Goal: Task Accomplishment & Management: Manage account settings

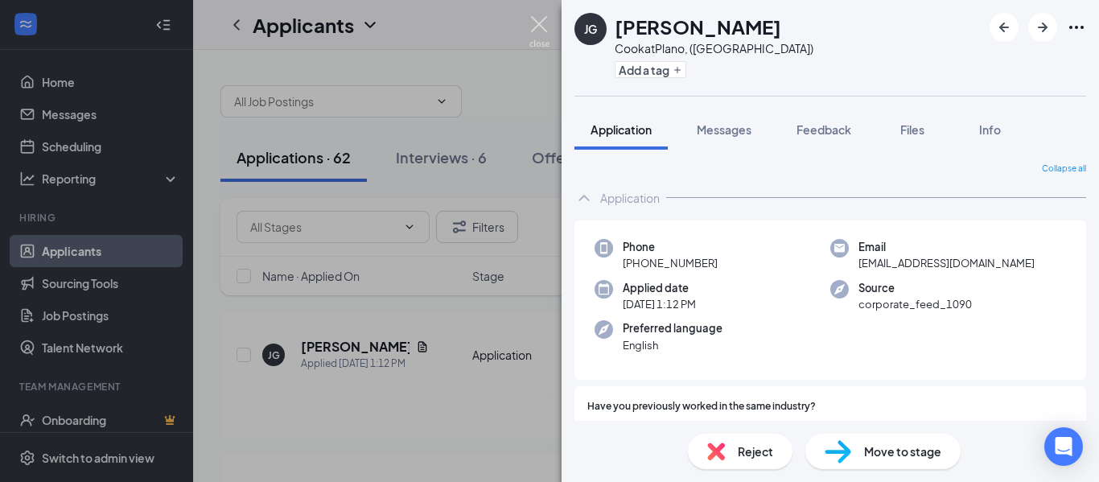
click at [547, 35] on img at bounding box center [540, 31] width 20 height 31
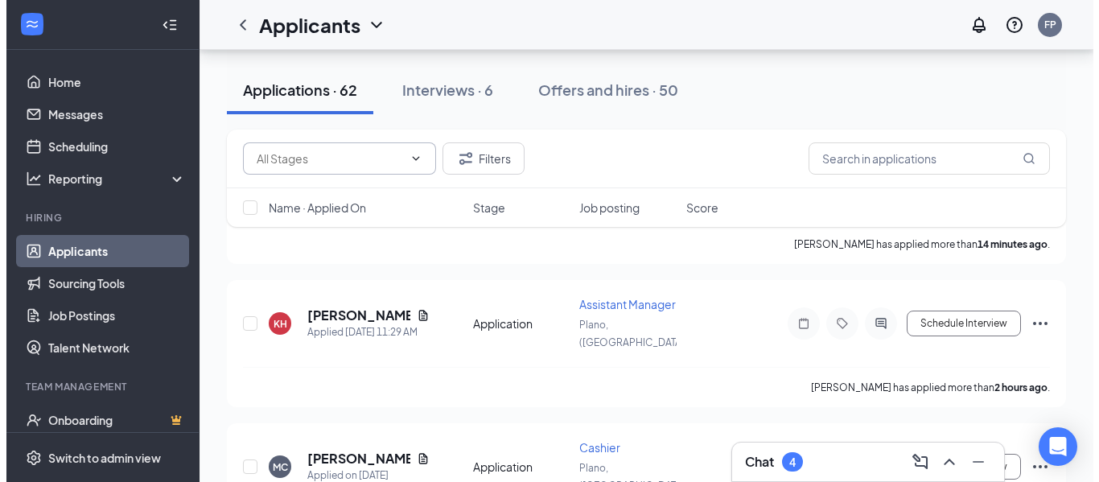
scroll to position [175, 0]
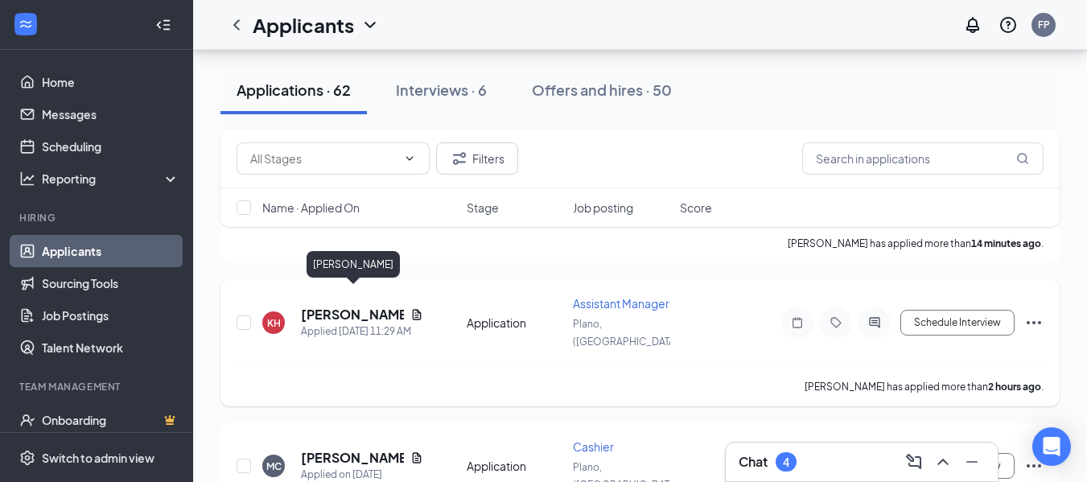
click at [344, 306] on h5 "[PERSON_NAME]" at bounding box center [352, 315] width 103 height 18
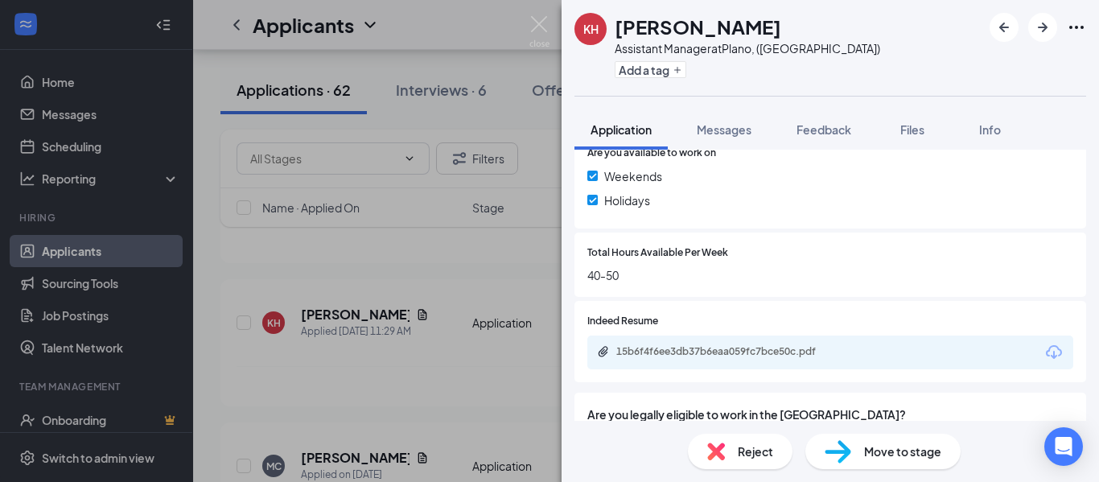
scroll to position [675, 0]
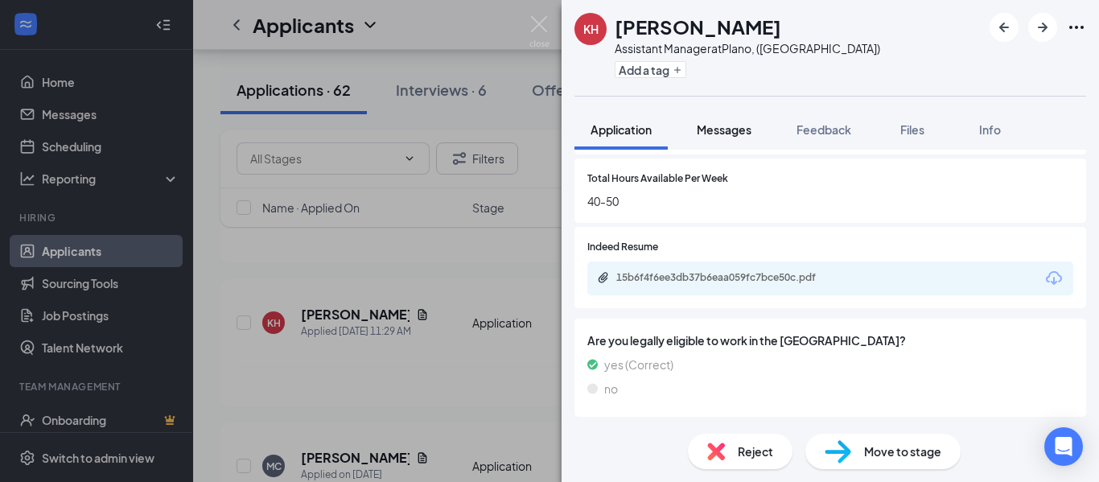
click at [743, 134] on span "Messages" at bounding box center [724, 129] width 55 height 14
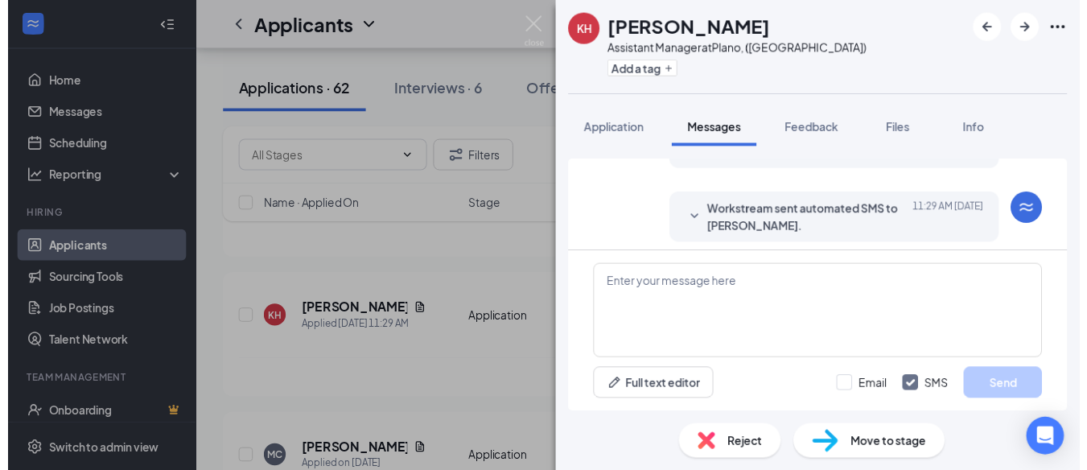
scroll to position [105, 0]
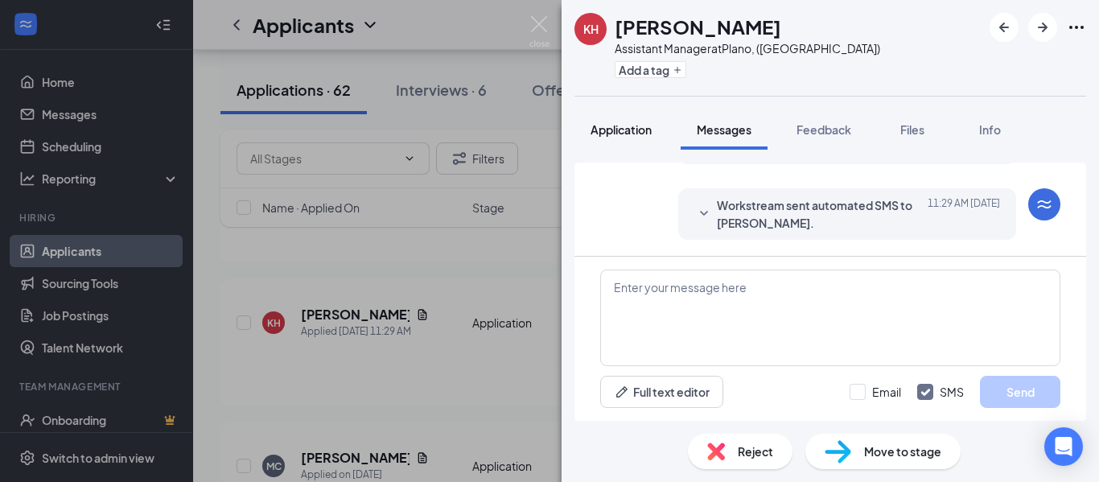
click at [617, 135] on span "Application" at bounding box center [621, 129] width 61 height 14
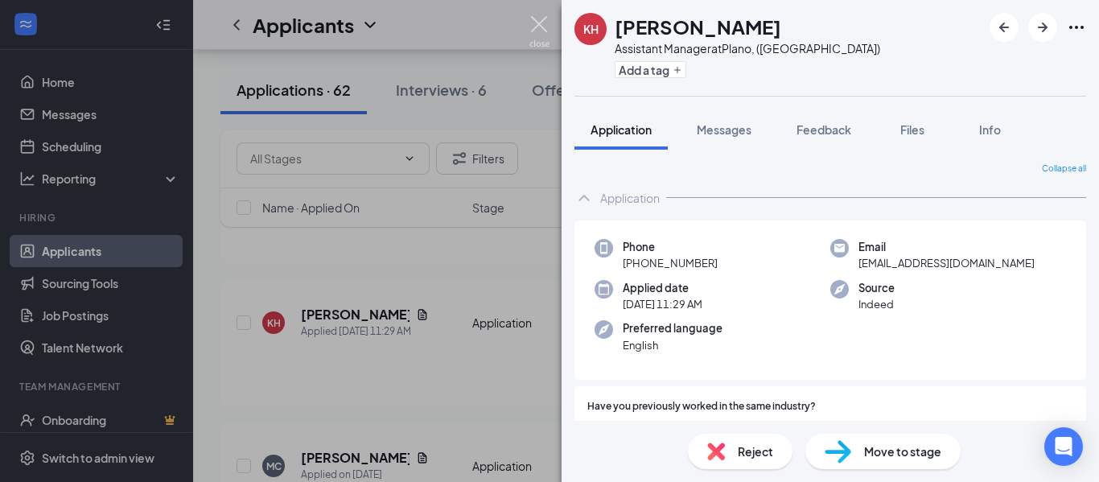
click at [536, 26] on img at bounding box center [540, 31] width 20 height 31
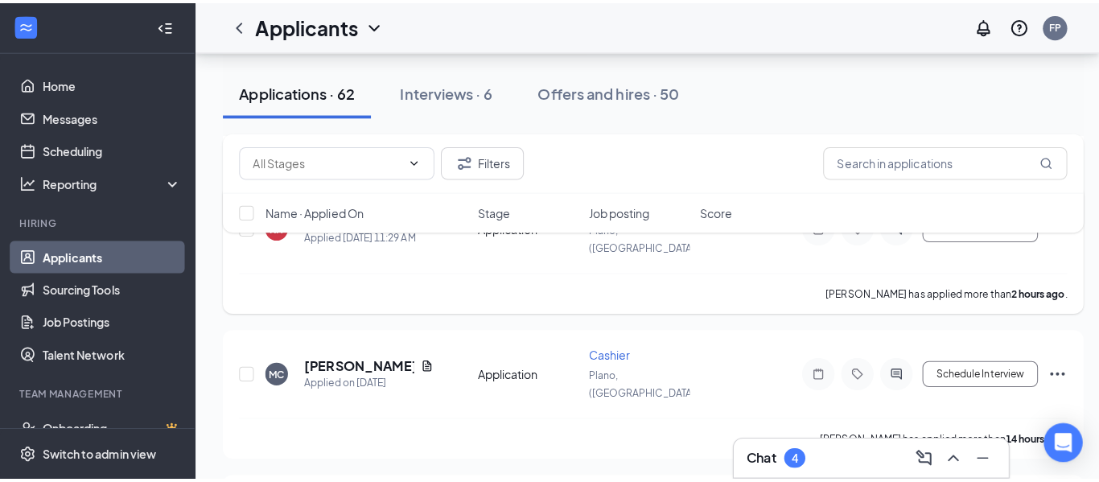
scroll to position [275, 0]
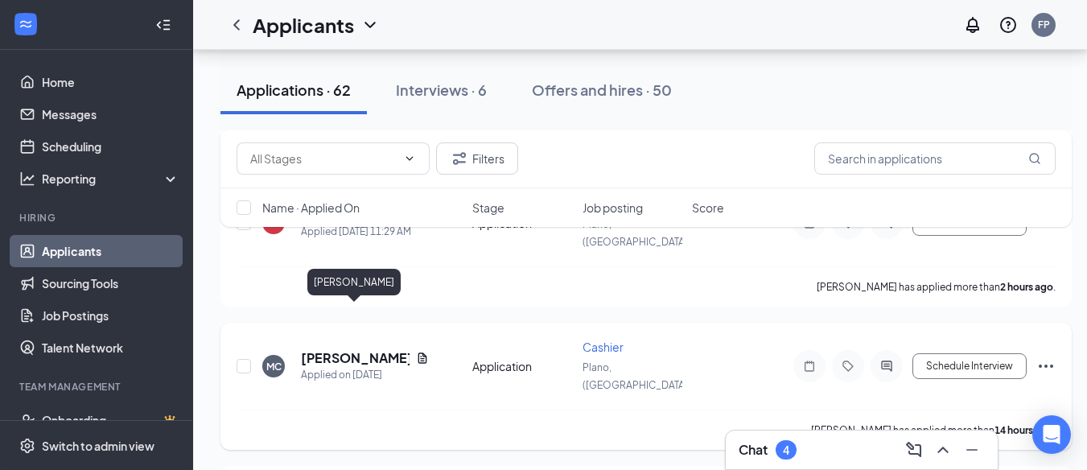
click at [345, 349] on h5 "[PERSON_NAME]" at bounding box center [355, 358] width 109 height 18
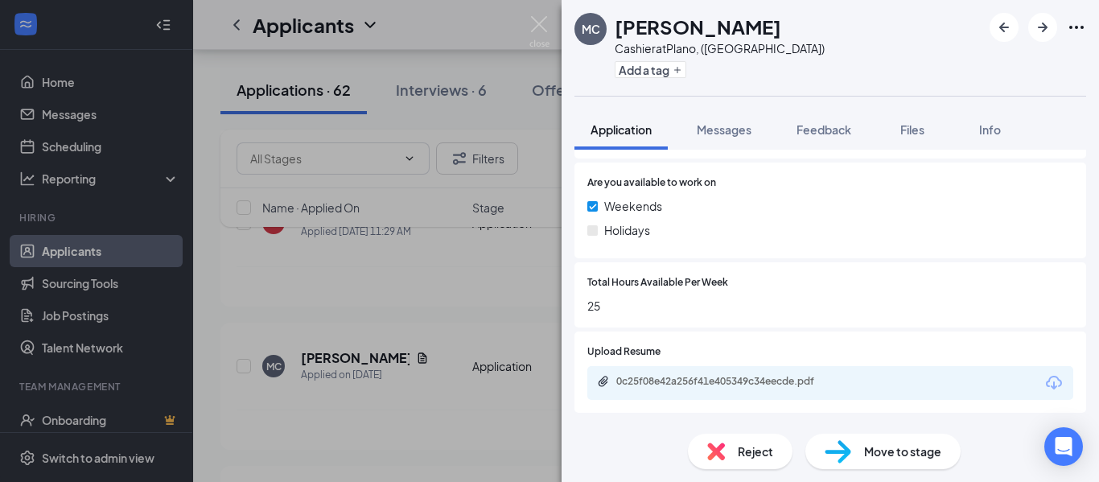
scroll to position [675, 0]
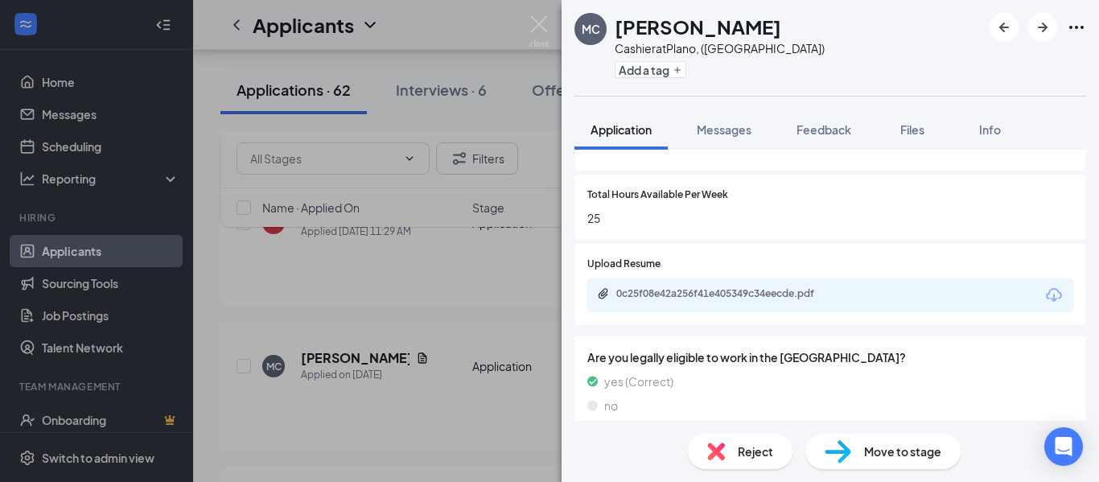
click at [908, 278] on div "0c25f08e42a256f41e405349c34eecde.pdf" at bounding box center [831, 295] width 486 height 34
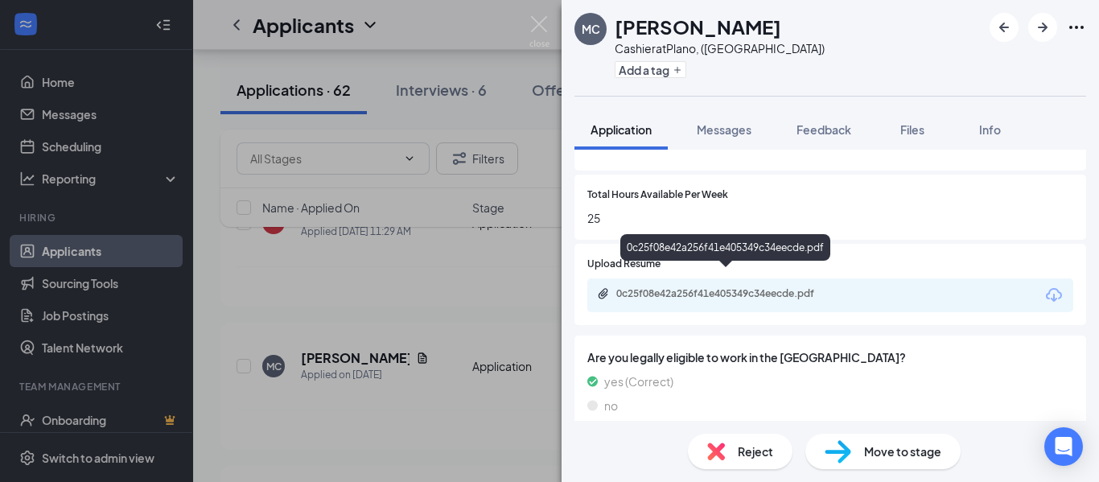
click at [790, 278] on div "0c25f08e42a256f41e405349c34eecde.pdf" at bounding box center [831, 295] width 486 height 34
click at [793, 287] on div "0c25f08e42a256f41e405349c34eecde.pdf" at bounding box center [729, 293] width 225 height 13
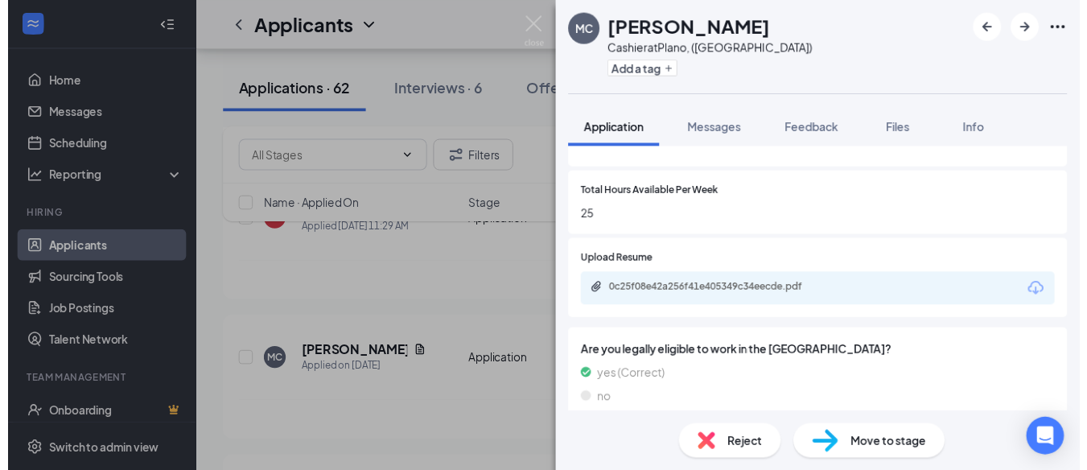
scroll to position [670, 0]
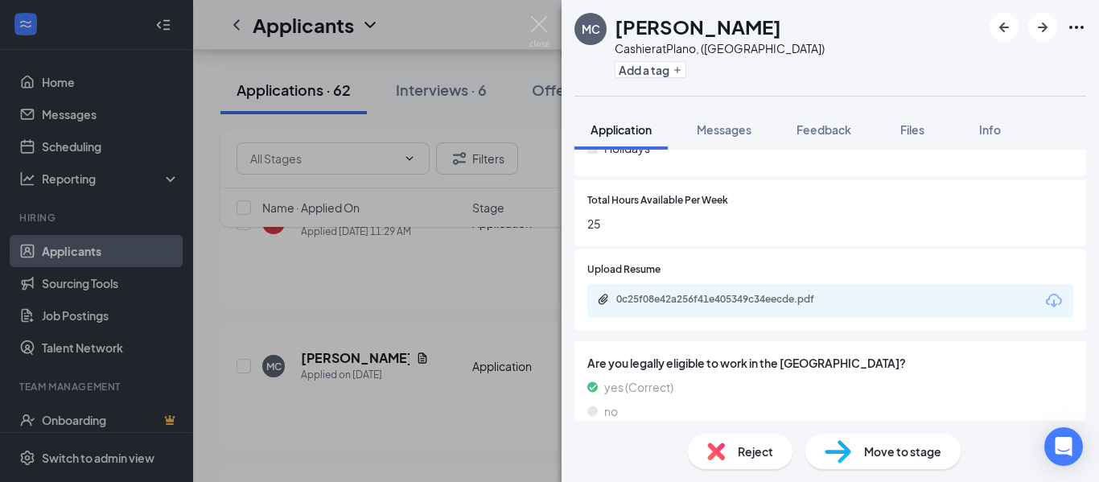
click at [550, 34] on div "MC [PERSON_NAME] Cashier at [GEOGRAPHIC_DATA], ([GEOGRAPHIC_DATA]) Add a tag Ap…" at bounding box center [549, 241] width 1099 height 482
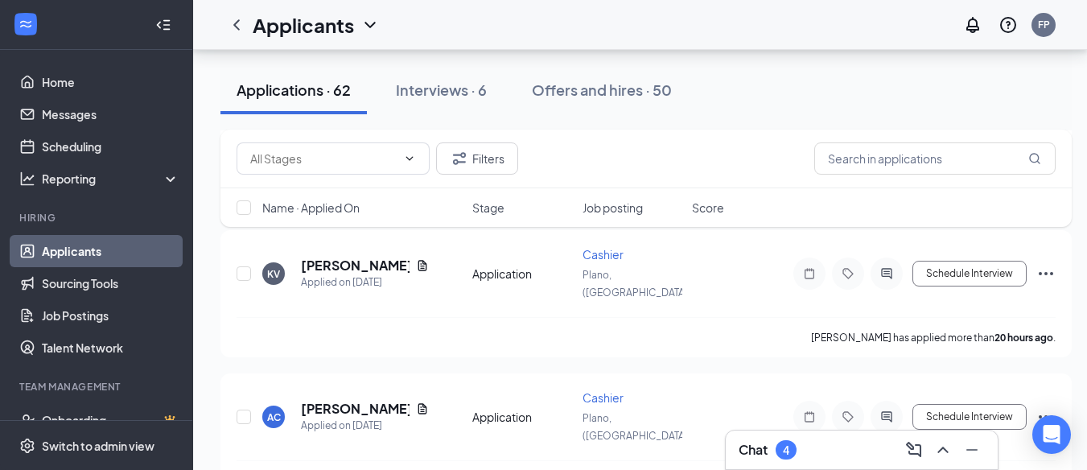
scroll to position [519, 3]
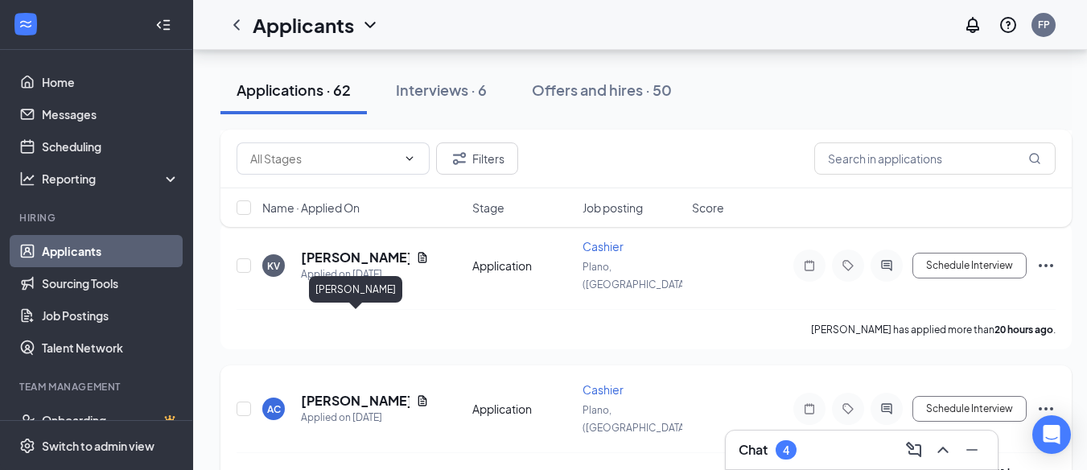
click at [379, 392] on h5 "[PERSON_NAME]" at bounding box center [355, 401] width 109 height 18
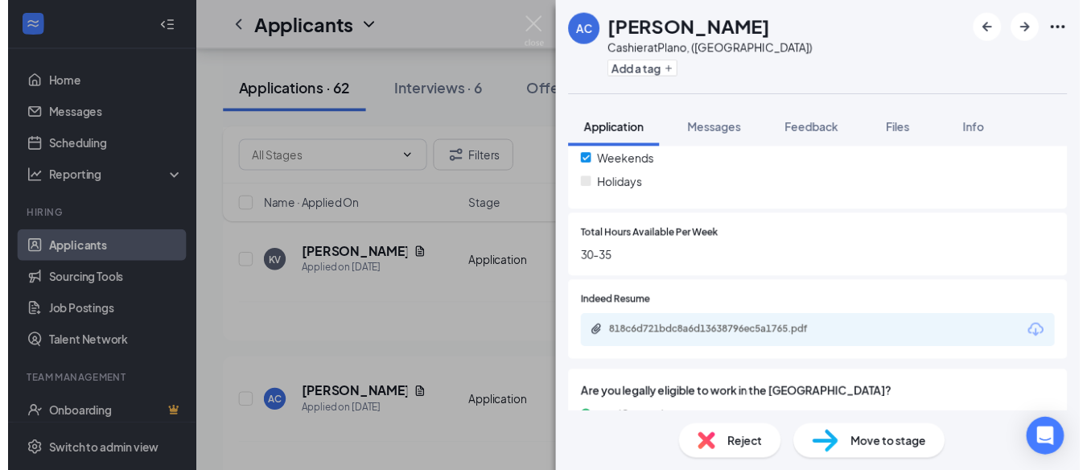
scroll to position [654, 0]
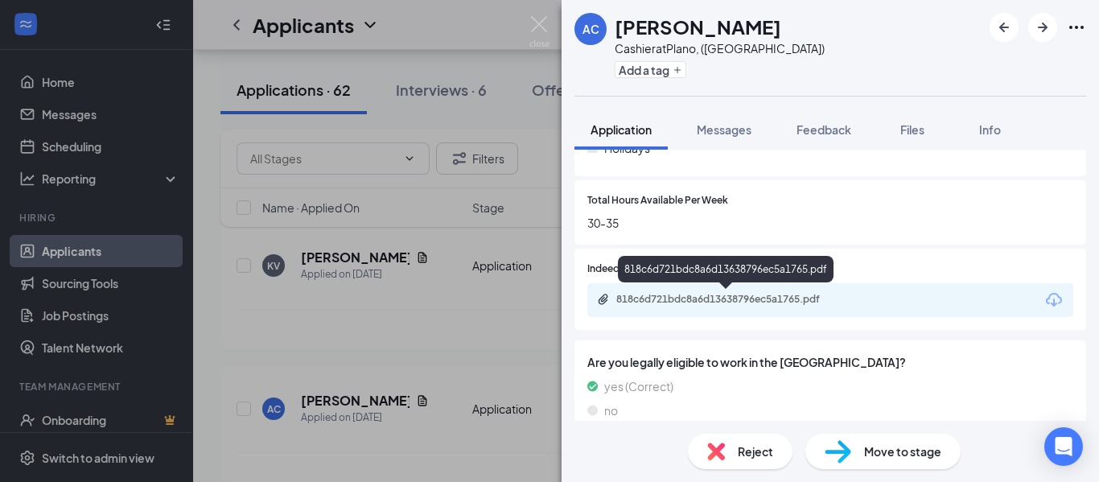
click at [774, 298] on div "818c6d721bdc8a6d13638796ec5a1765.pdf" at bounding box center [729, 299] width 225 height 13
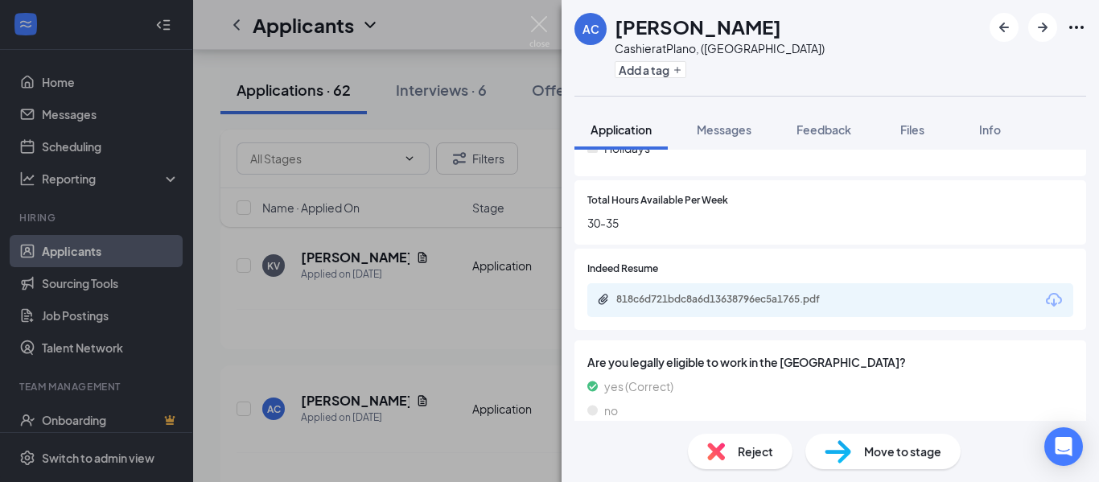
click at [508, 238] on div "AC [PERSON_NAME] Cashier at [GEOGRAPHIC_DATA], ([GEOGRAPHIC_DATA]) Add a tag Ap…" at bounding box center [549, 241] width 1099 height 482
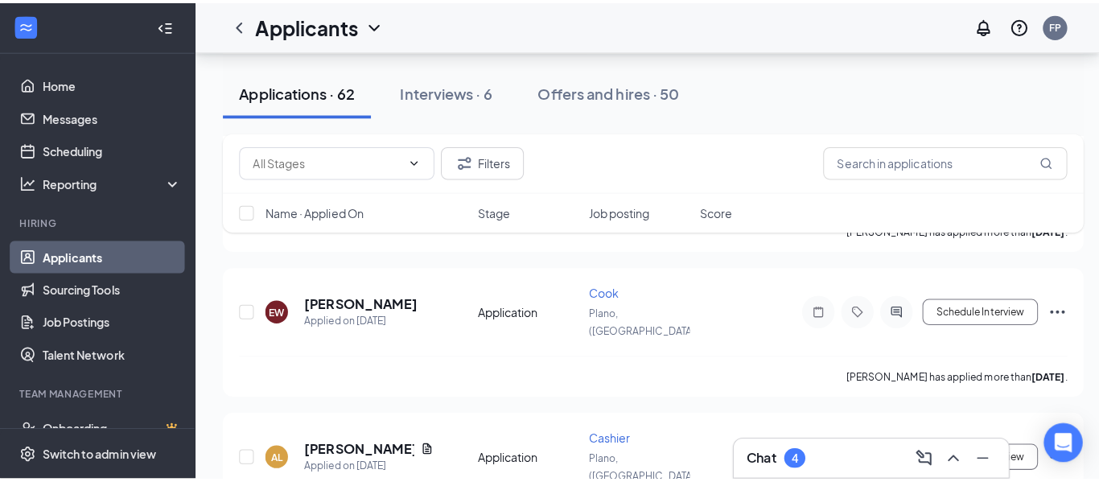
scroll to position [1053, 0]
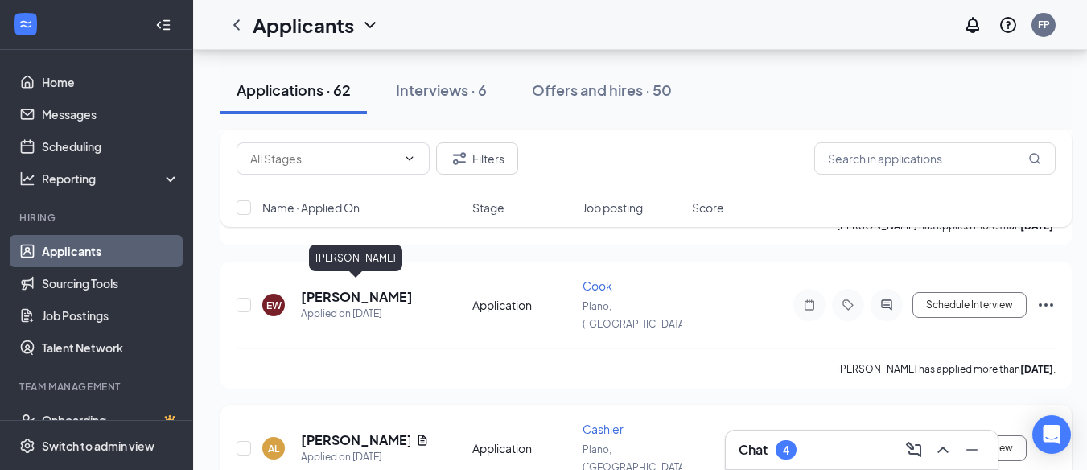
click at [339, 431] on h5 "[PERSON_NAME]" at bounding box center [355, 440] width 109 height 18
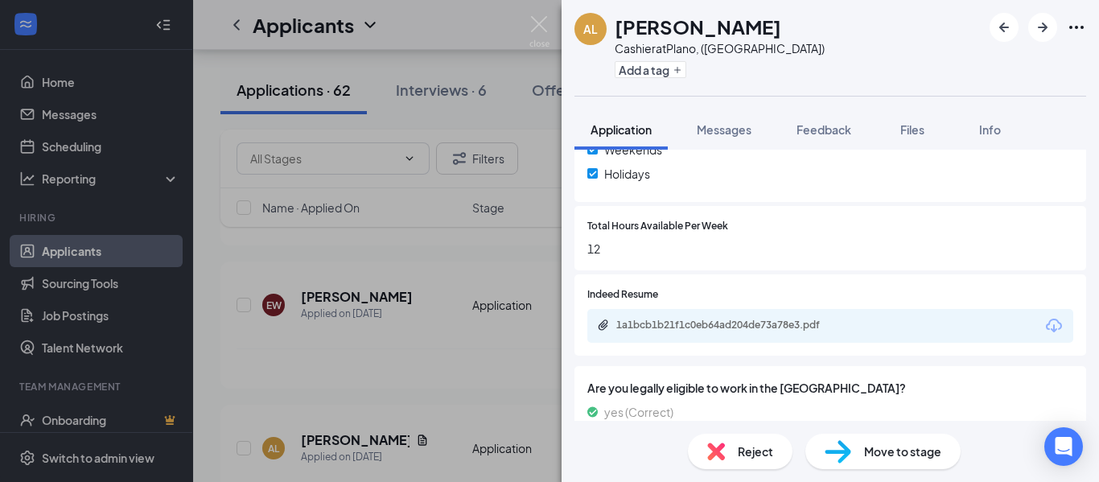
scroll to position [675, 0]
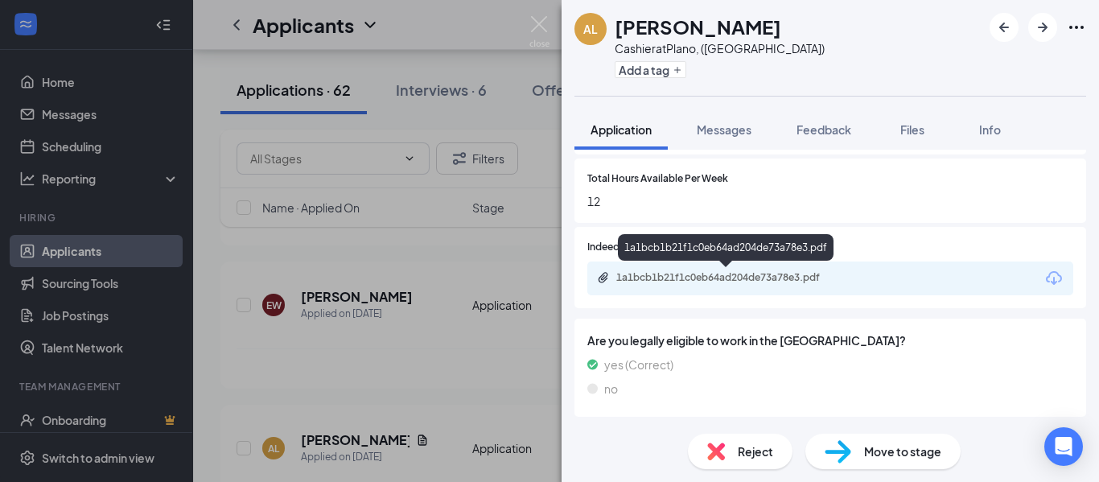
click at [666, 279] on div "1a1bcb1b21f1c0eb64ad204de73a78e3.pdf" at bounding box center [729, 277] width 225 height 13
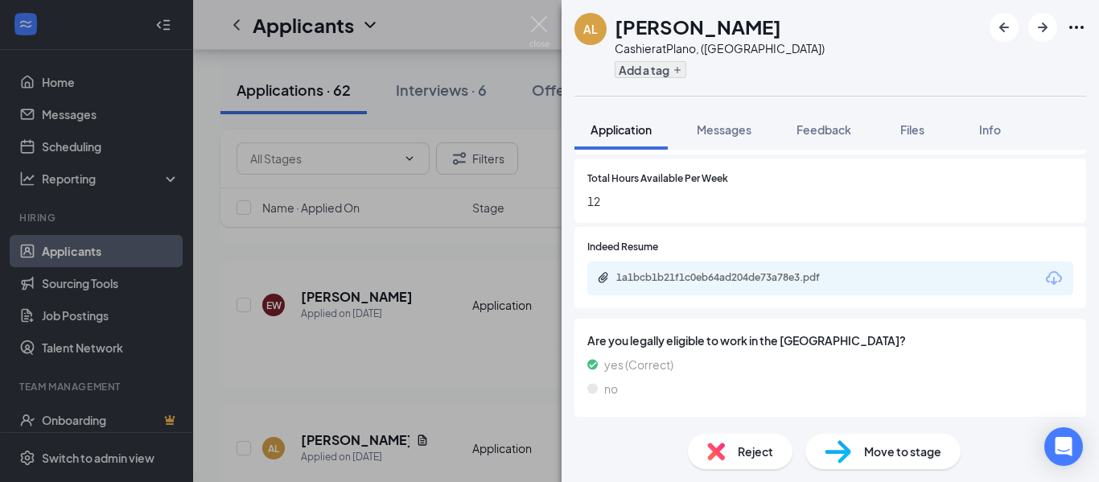
scroll to position [670, 0]
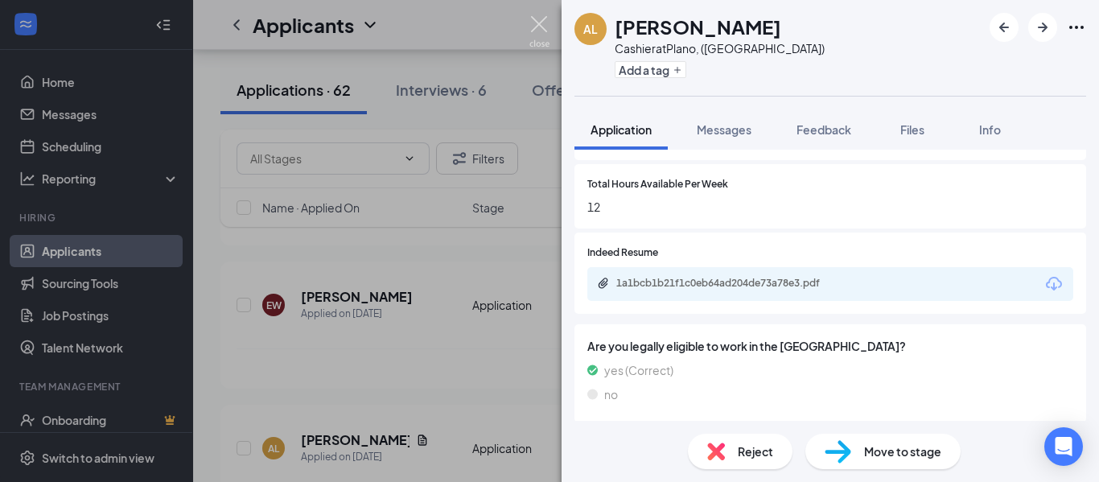
click at [548, 23] on img at bounding box center [540, 31] width 20 height 31
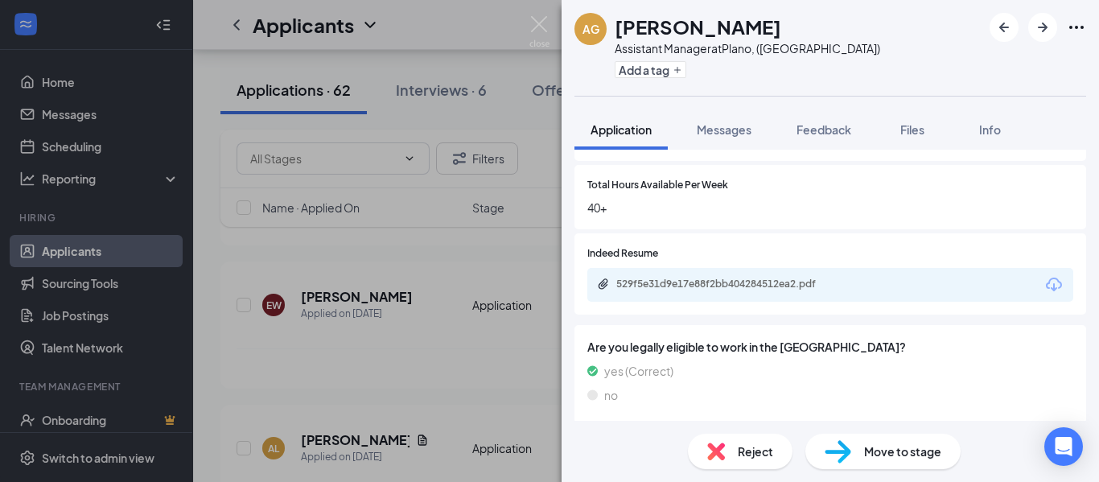
scroll to position [671, 0]
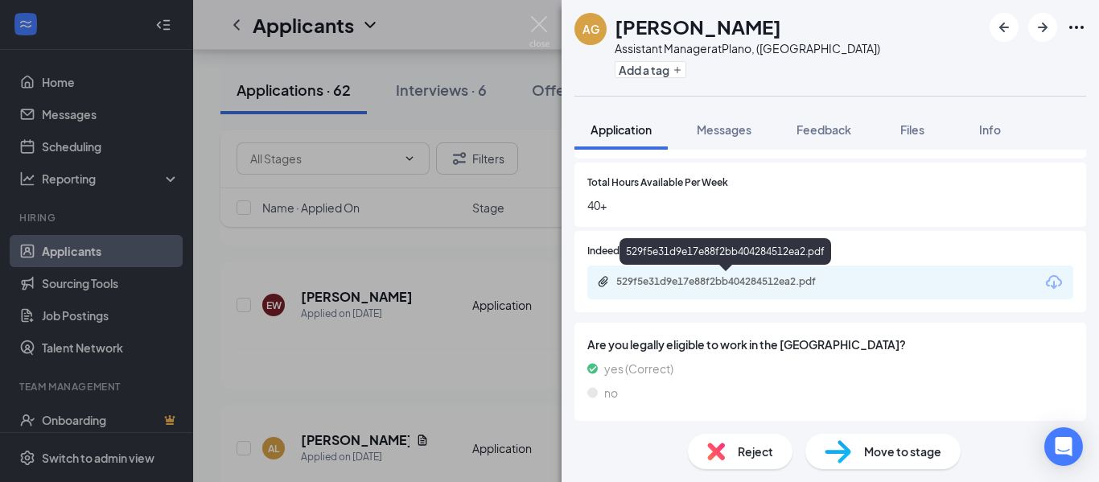
click at [666, 284] on div "529f5e31d9e17e88f2bb404284512ea2.pdf" at bounding box center [729, 281] width 225 height 13
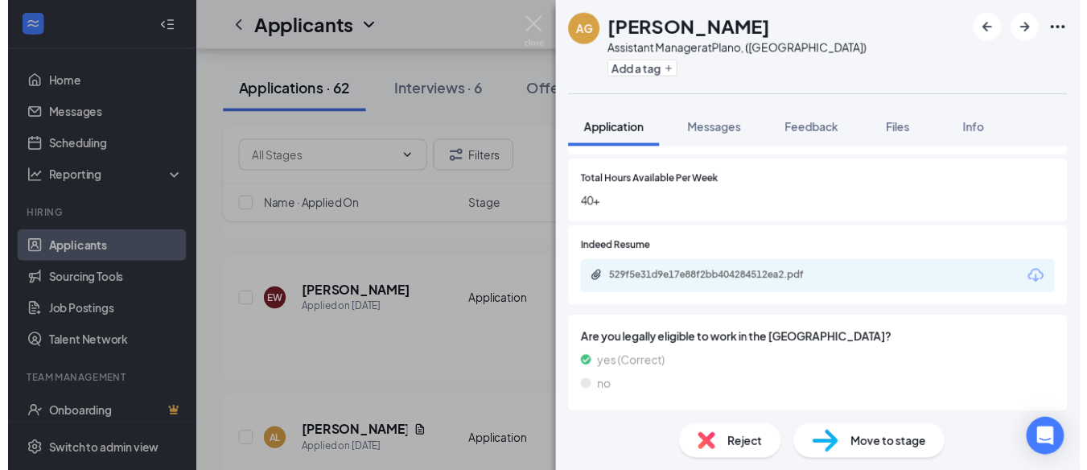
scroll to position [670, 0]
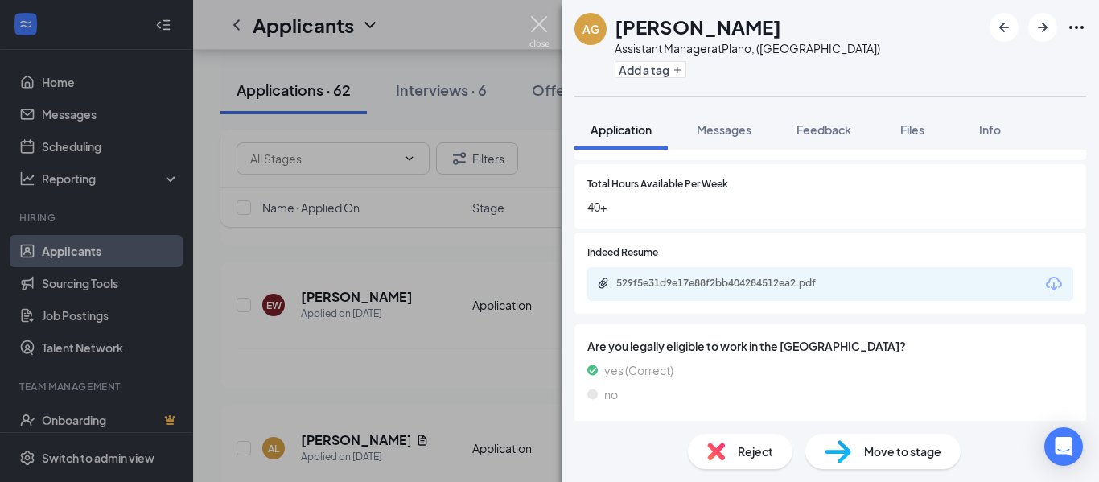
click at [546, 17] on img at bounding box center [540, 31] width 20 height 31
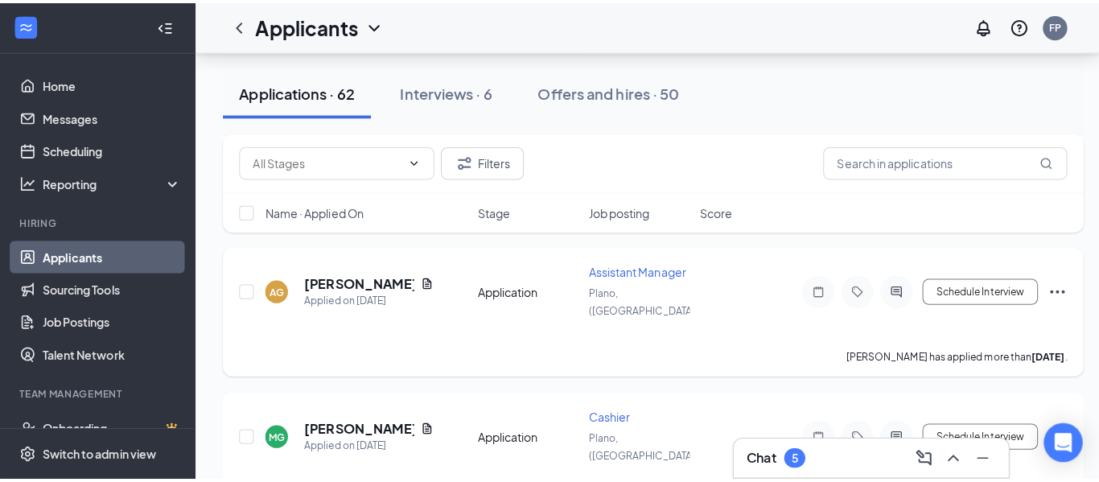
scroll to position [1359, 0]
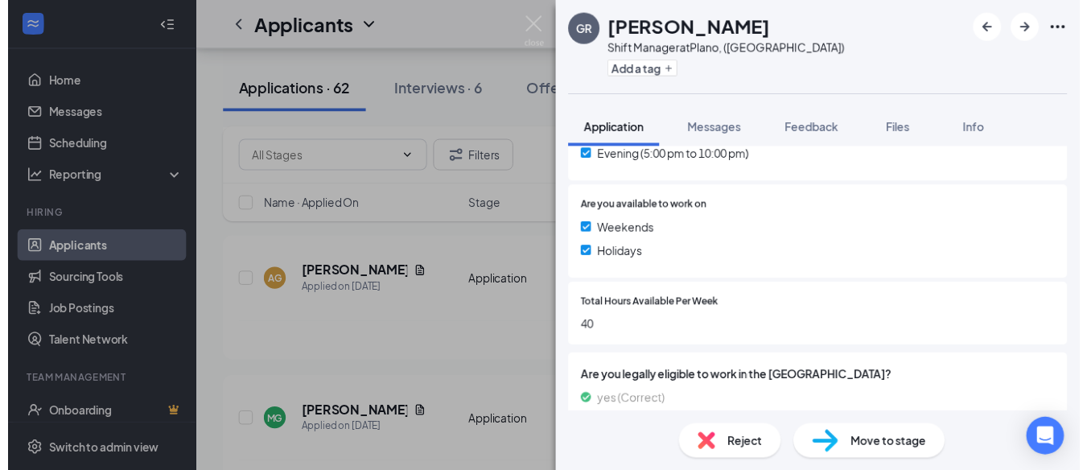
scroll to position [588, 0]
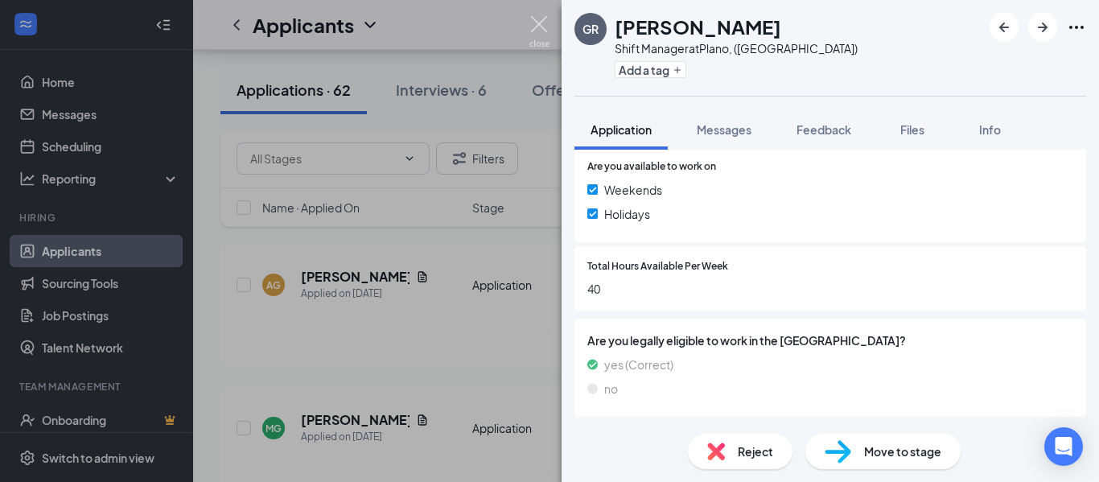
click at [534, 20] on img at bounding box center [540, 31] width 20 height 31
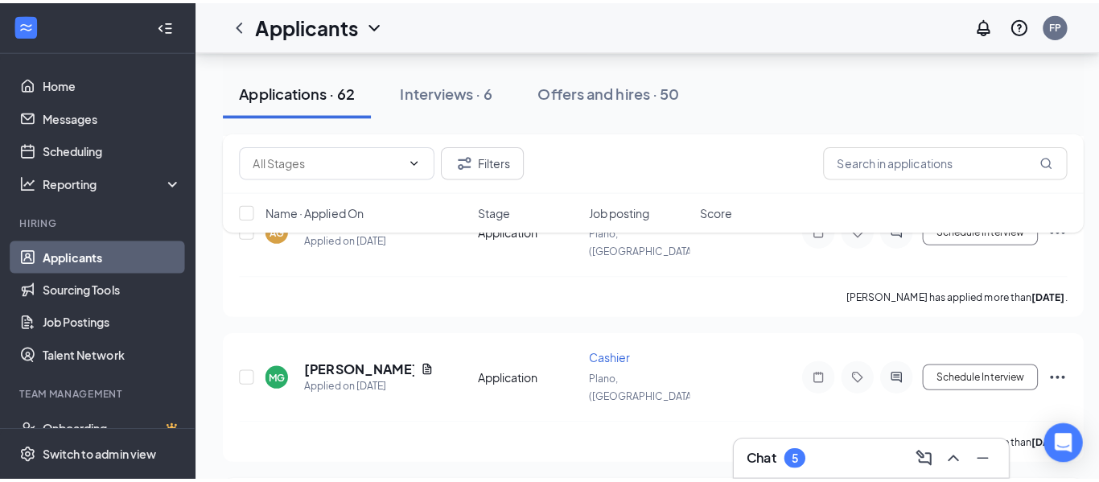
scroll to position [1416, 0]
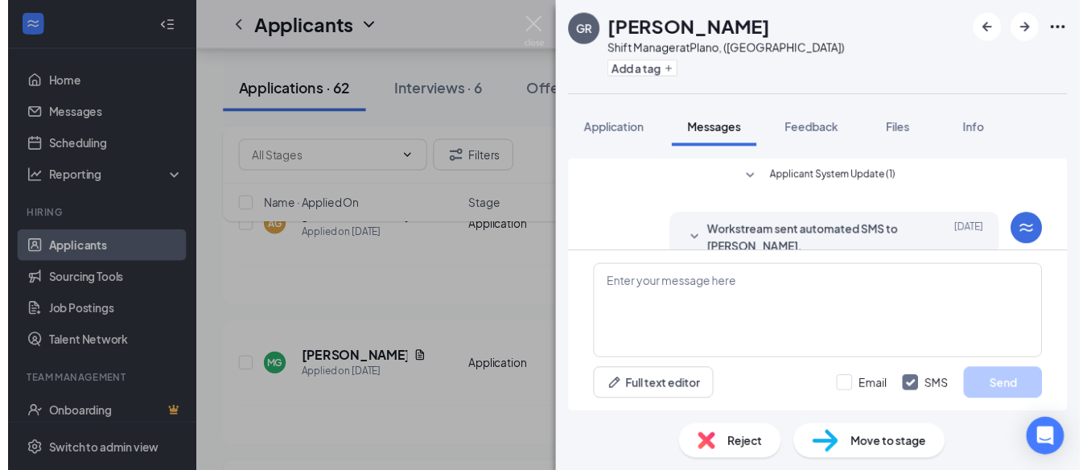
scroll to position [192, 0]
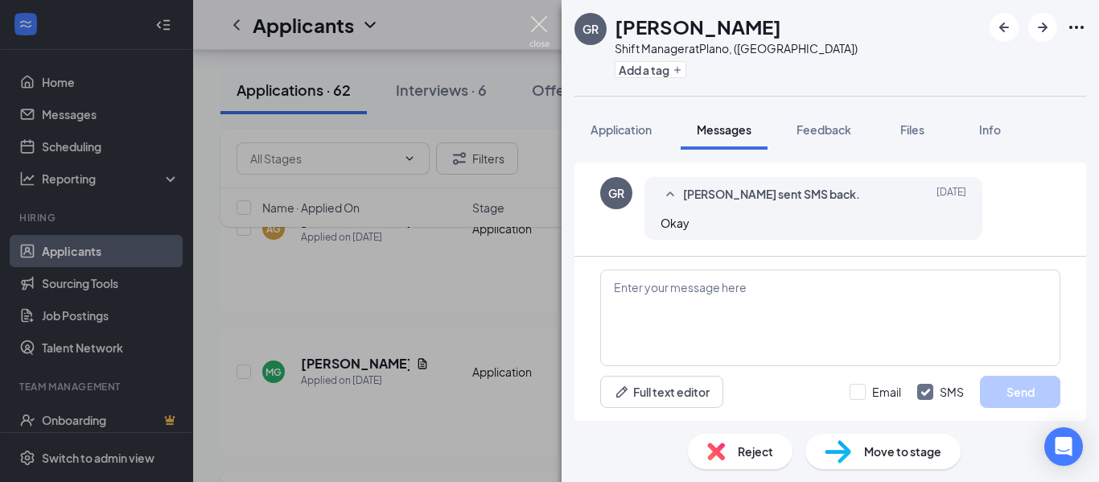
click at [538, 26] on img at bounding box center [540, 31] width 20 height 31
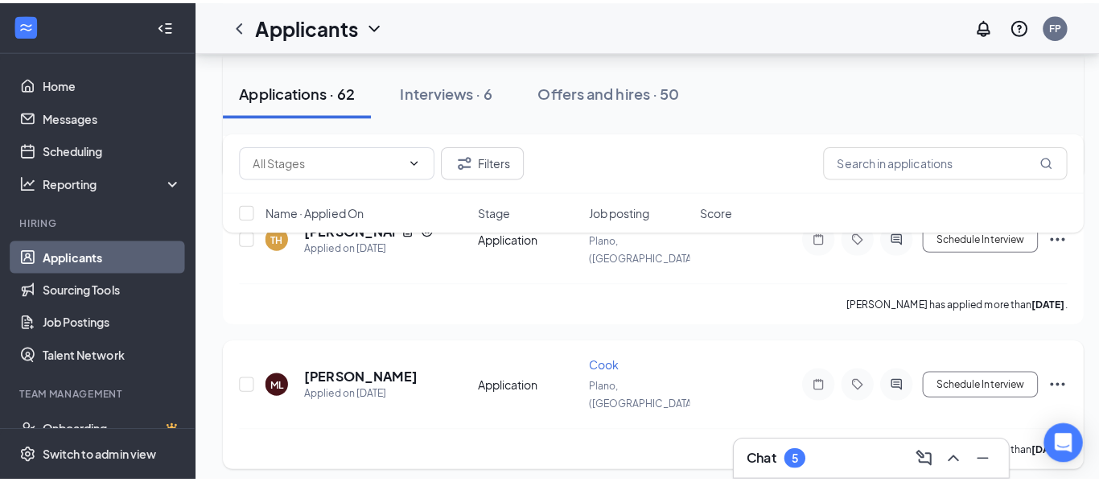
scroll to position [1842, 0]
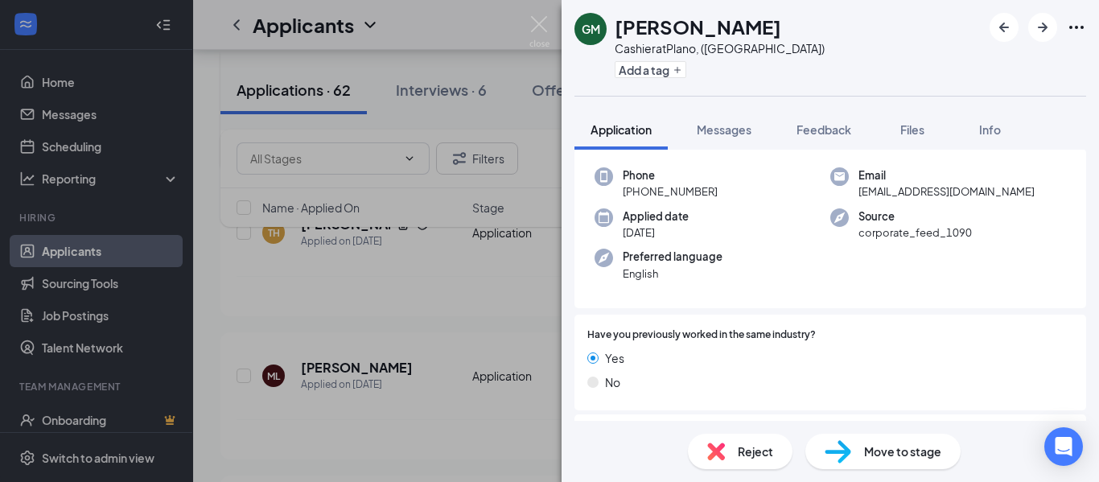
scroll to position [62, 0]
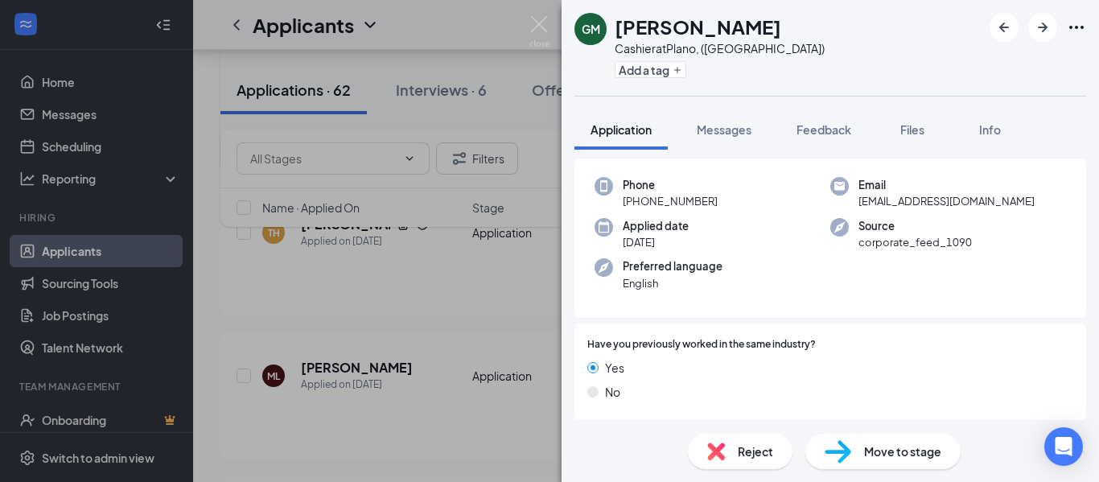
click at [753, 449] on span "Reject" at bounding box center [755, 452] width 35 height 18
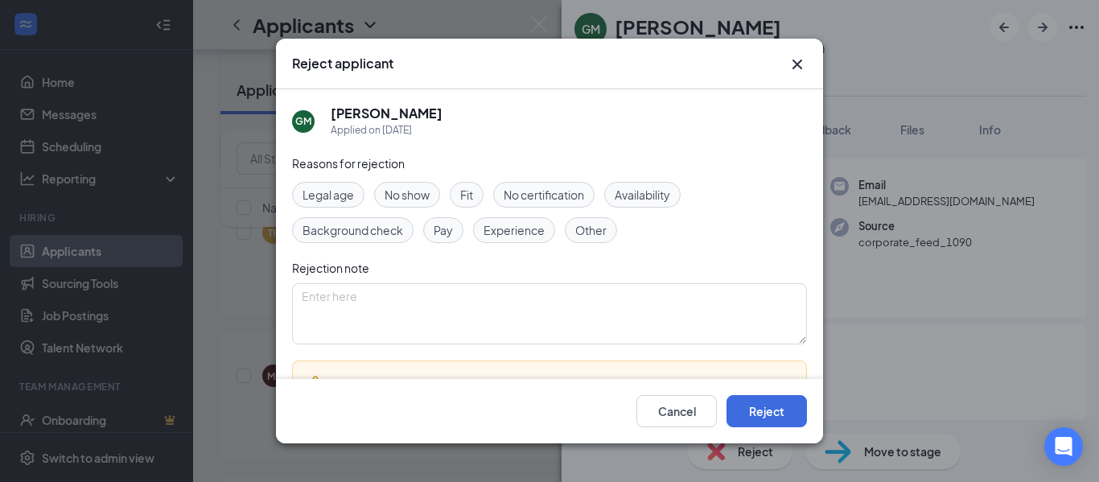
scroll to position [2, 0]
click at [596, 236] on span "Other" at bounding box center [590, 230] width 31 height 18
click at [512, 327] on textarea at bounding box center [549, 313] width 515 height 61
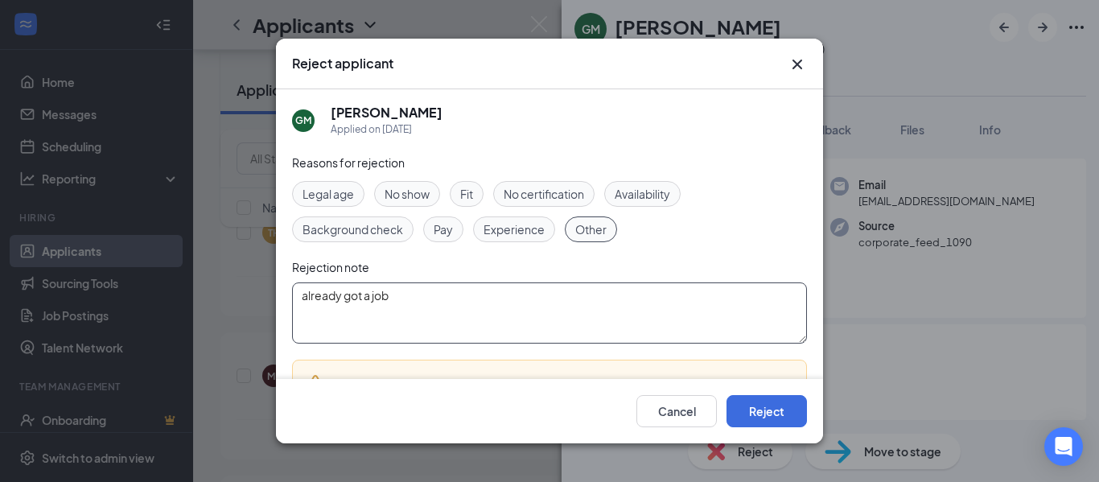
scroll to position [111, 0]
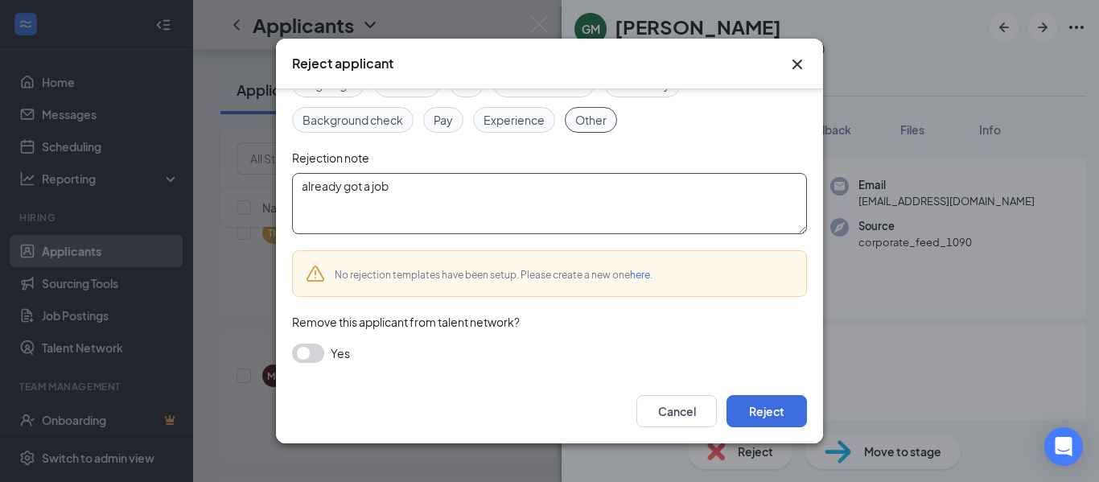
type textarea "already got a job"
click at [304, 353] on button "button" at bounding box center [308, 353] width 32 height 19
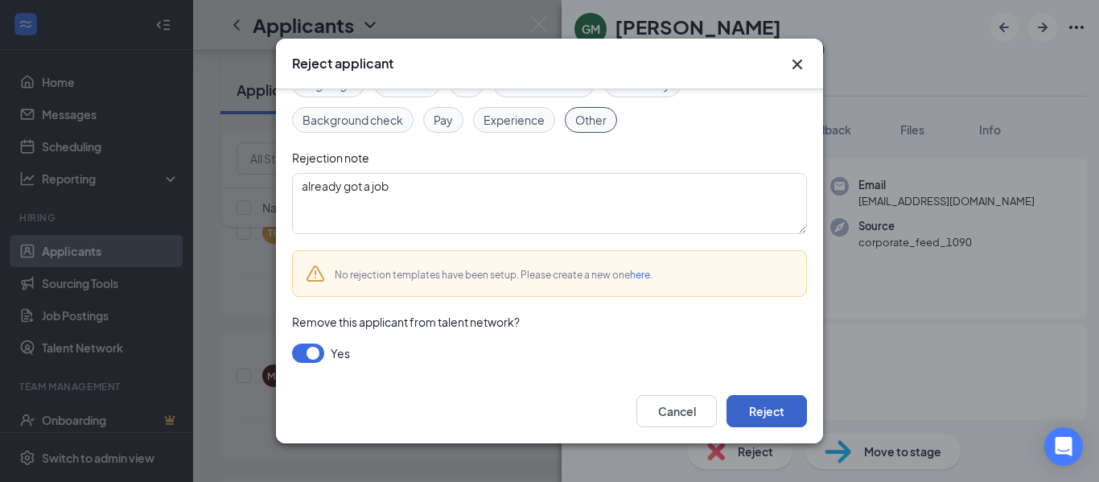
drag, startPoint x: 769, startPoint y: 401, endPoint x: 750, endPoint y: 411, distance: 22.0
click at [750, 411] on button "Reject" at bounding box center [767, 411] width 80 height 32
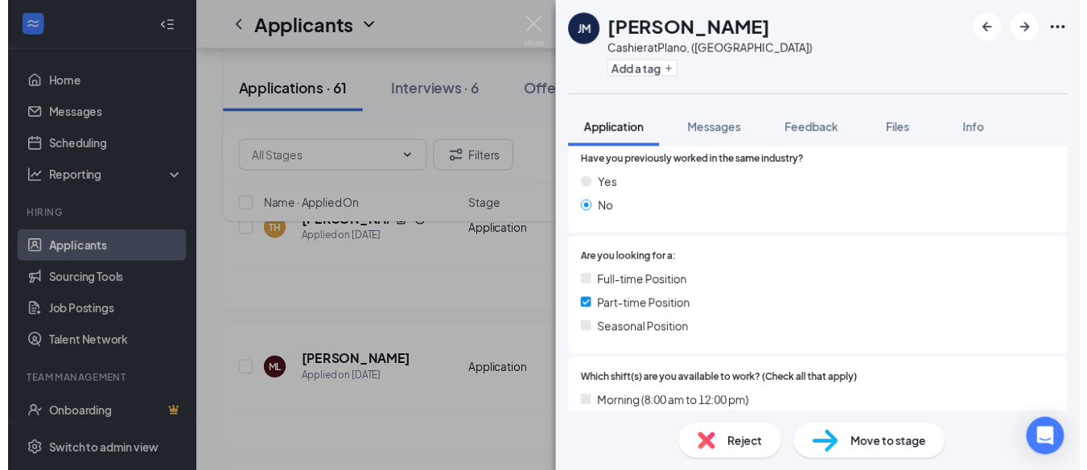
scroll to position [219, 0]
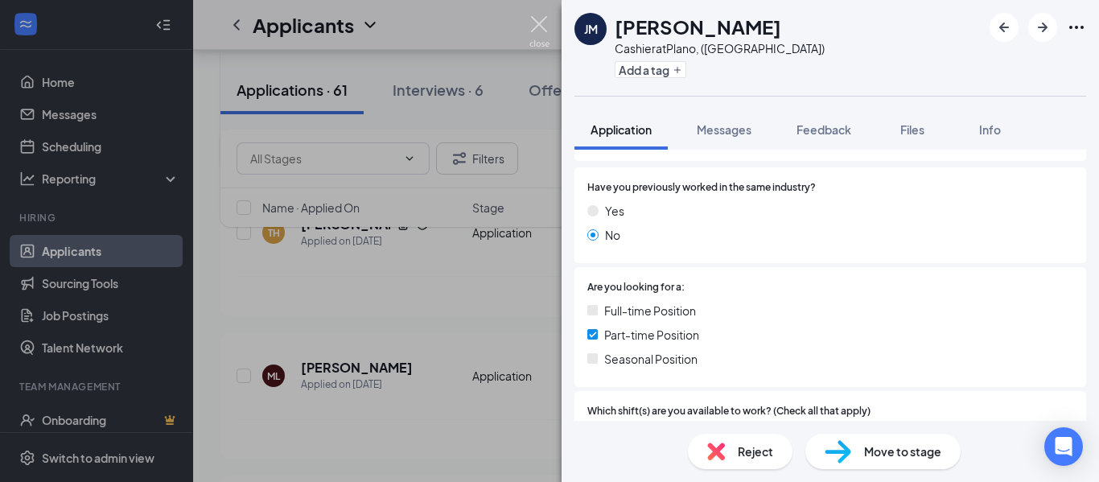
click at [538, 23] on img at bounding box center [540, 31] width 20 height 31
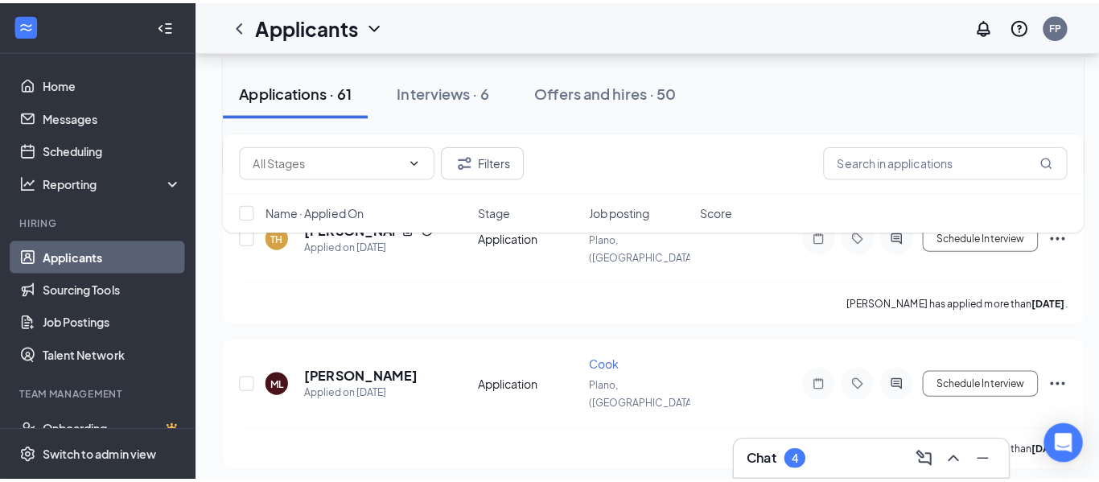
scroll to position [1866, 0]
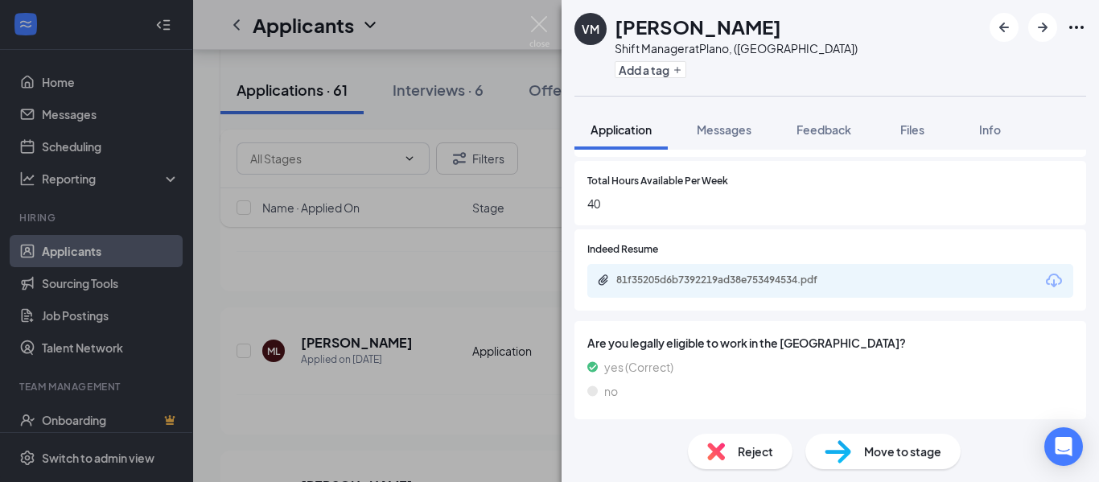
scroll to position [675, 0]
click at [718, 269] on div "81f35205d6b7392219ad38e753494534.pdf" at bounding box center [831, 279] width 486 height 34
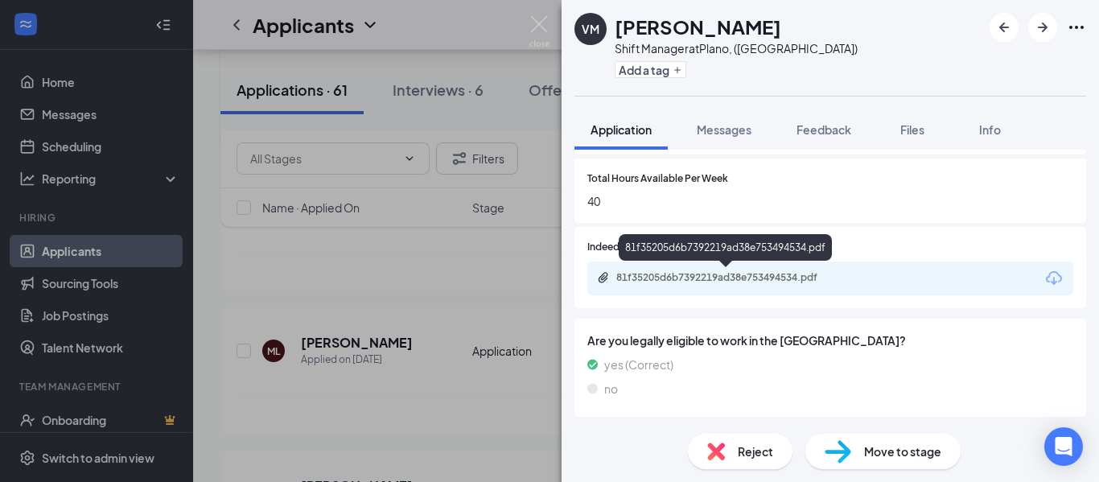
click at [728, 273] on div "81f35205d6b7392219ad38e753494534.pdf" at bounding box center [729, 277] width 225 height 13
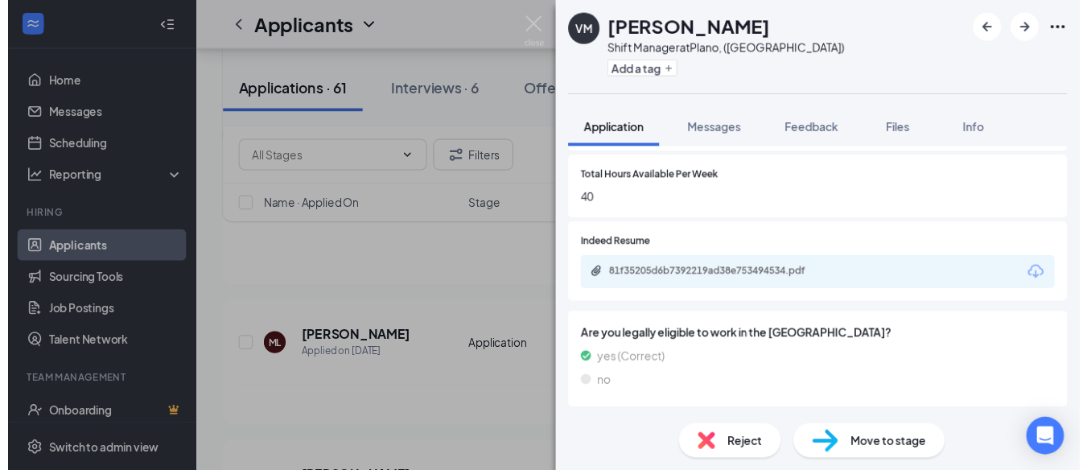
scroll to position [670, 0]
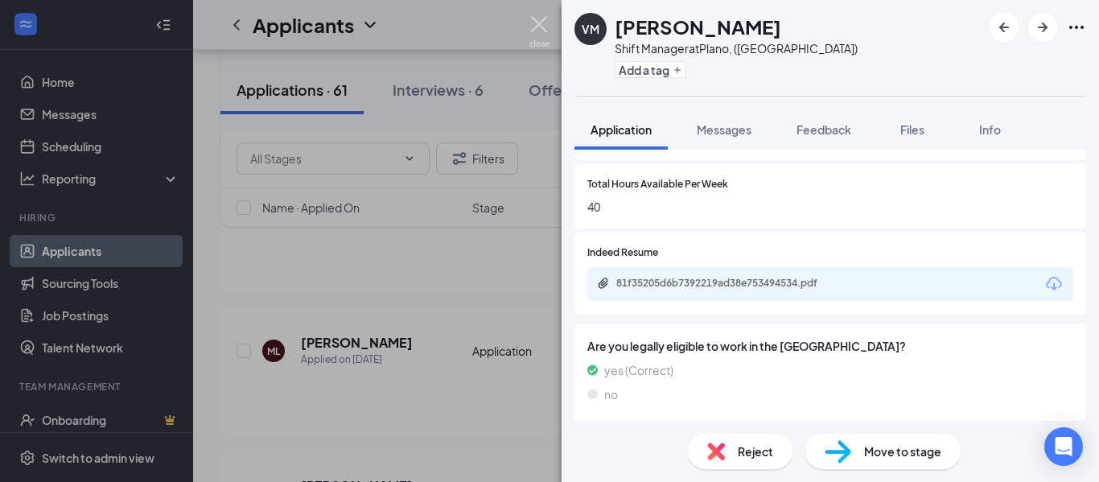
click at [545, 24] on img at bounding box center [540, 31] width 20 height 31
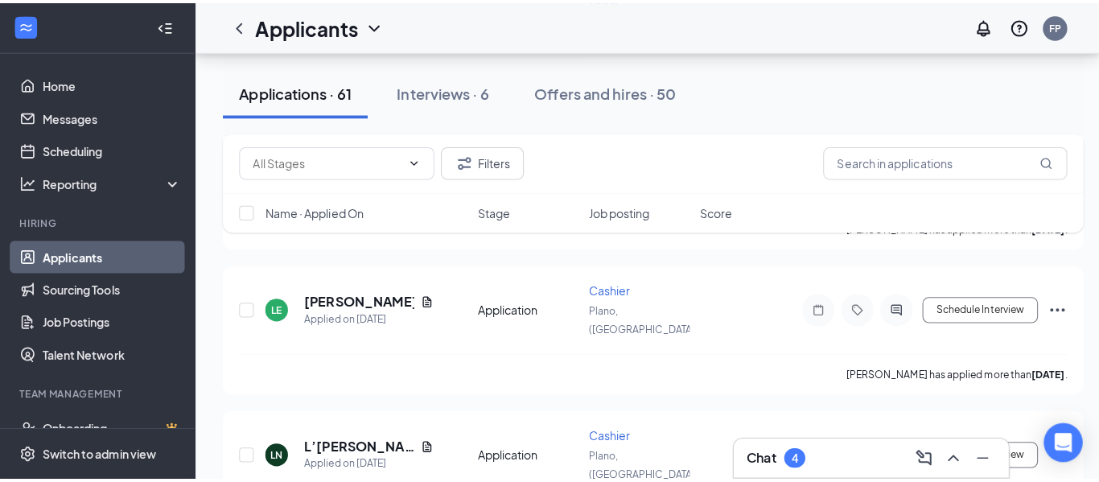
scroll to position [3319, 0]
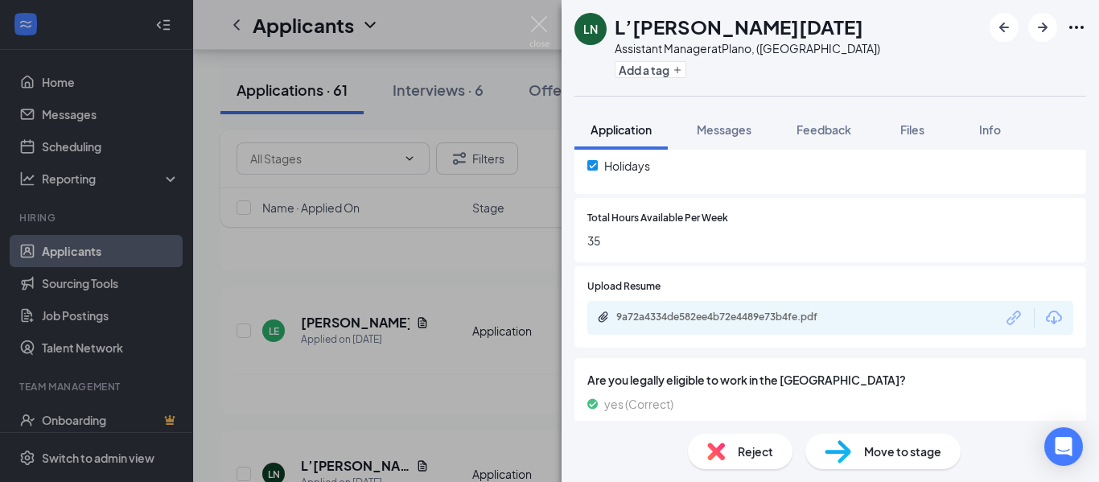
scroll to position [720, 0]
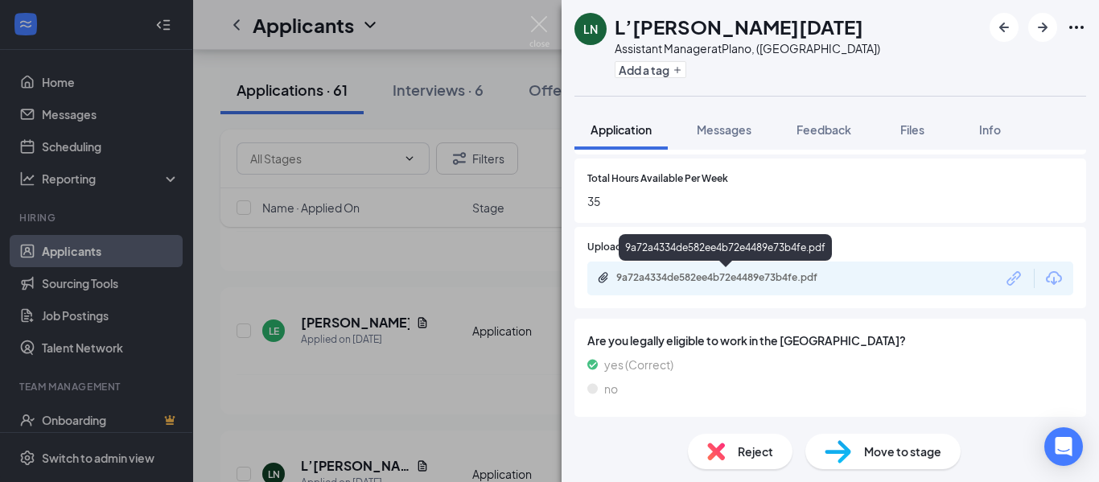
click at [664, 275] on div "9a72a4334de582ee4b72e4489e73b4fe.pdf" at bounding box center [729, 277] width 225 height 13
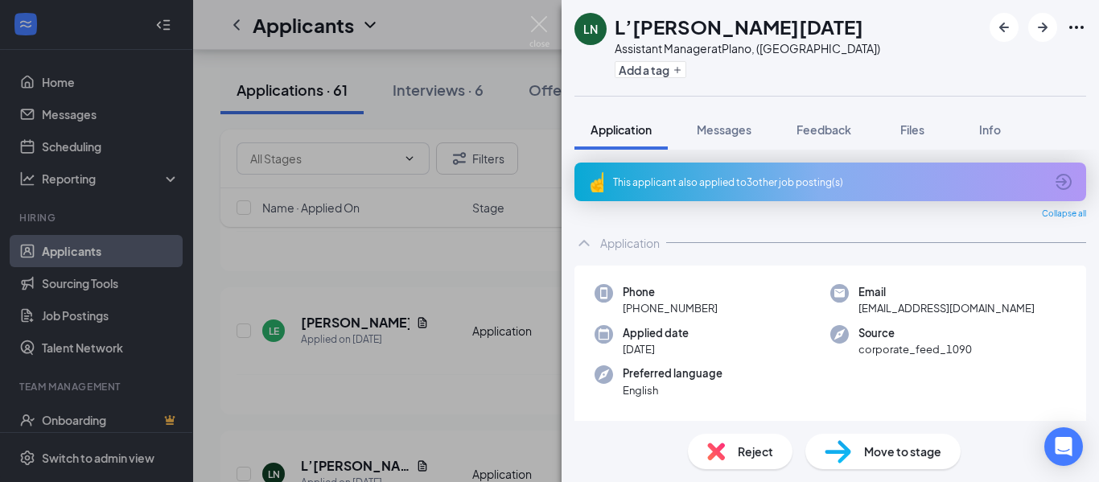
scroll to position [14, 0]
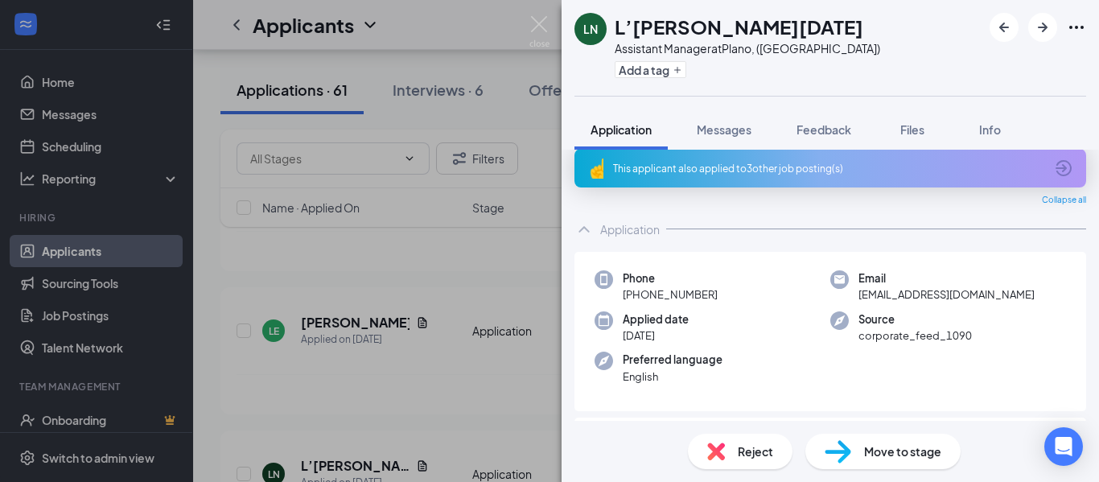
click at [733, 446] on div "Reject" at bounding box center [740, 451] width 105 height 35
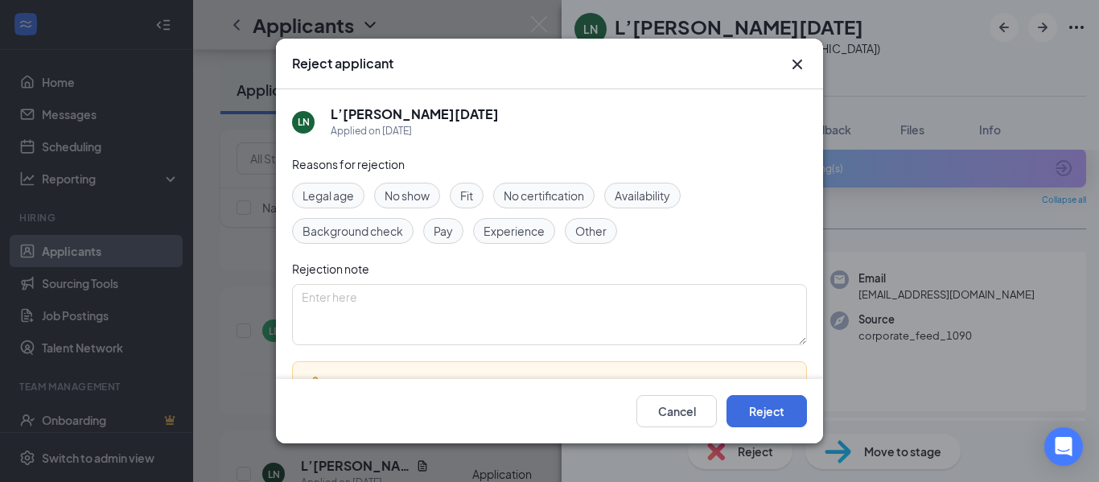
click at [407, 204] on span "No show" at bounding box center [407, 196] width 45 height 18
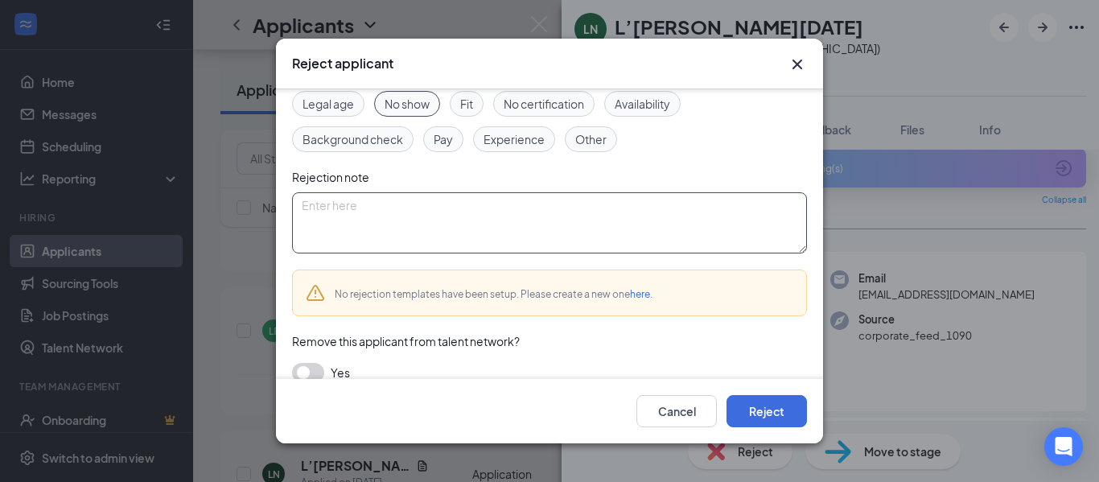
scroll to position [111, 0]
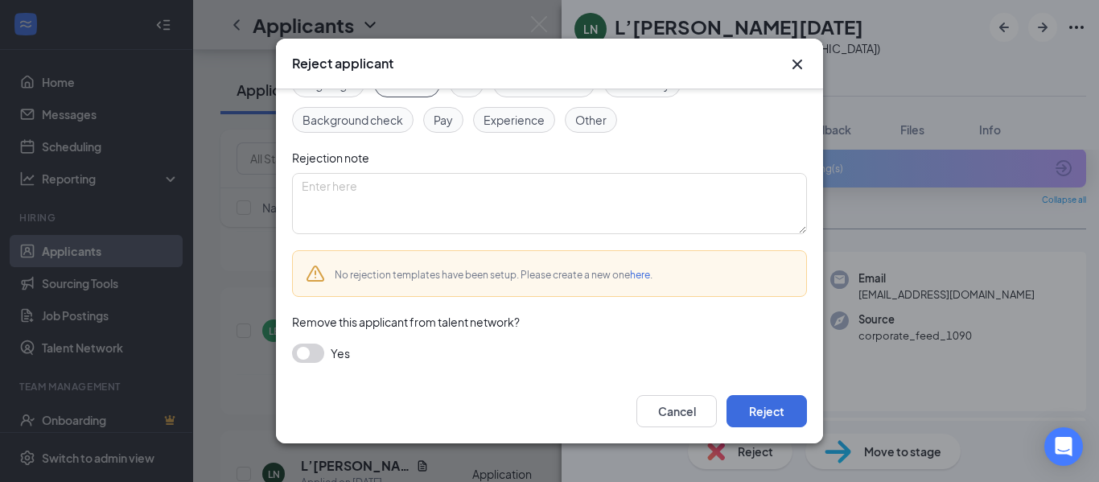
click at [311, 353] on button "button" at bounding box center [308, 353] width 32 height 19
click at [743, 396] on button "Reject" at bounding box center [767, 411] width 80 height 32
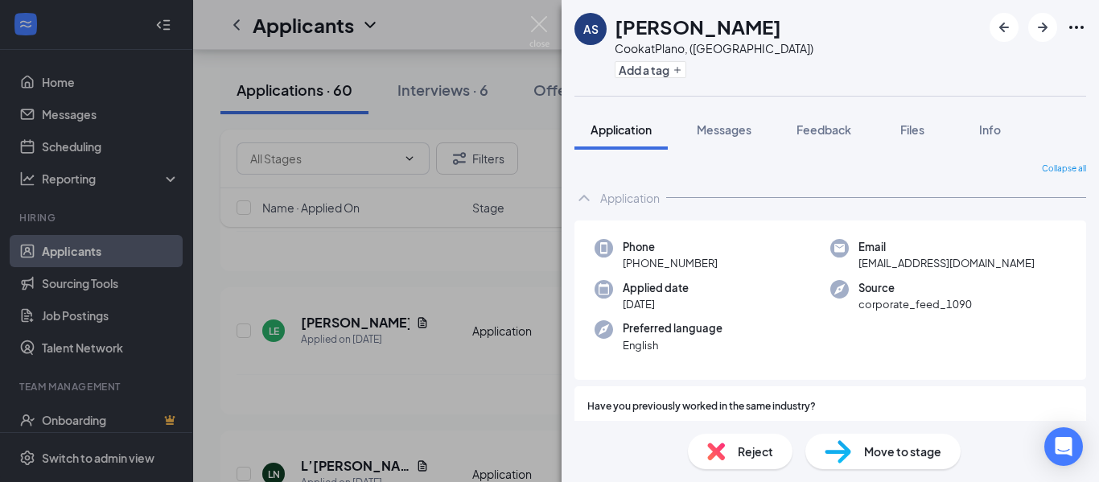
click at [551, 36] on div "AS [PERSON_NAME] [PERSON_NAME] at [GEOGRAPHIC_DATA], ([GEOGRAPHIC_DATA]) Add a …" at bounding box center [549, 241] width 1099 height 482
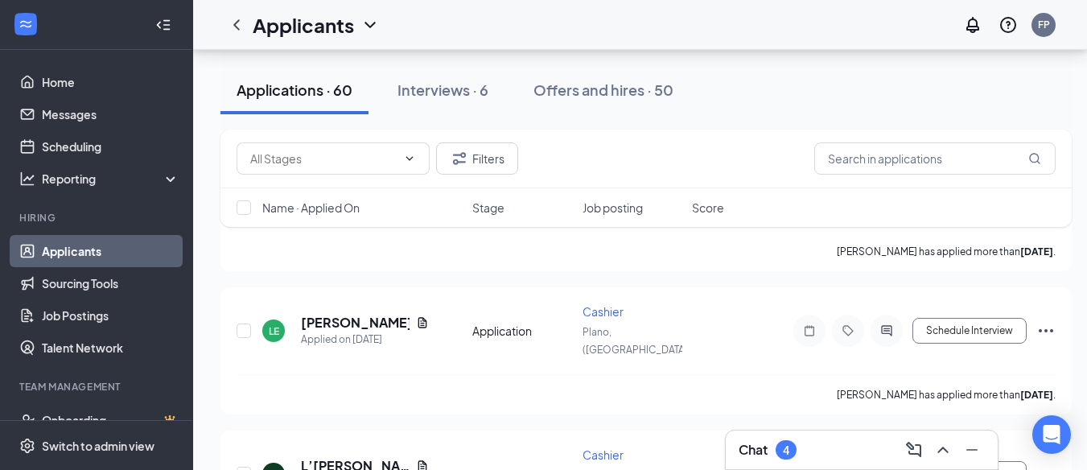
click at [780, 443] on div "4" at bounding box center [786, 449] width 21 height 19
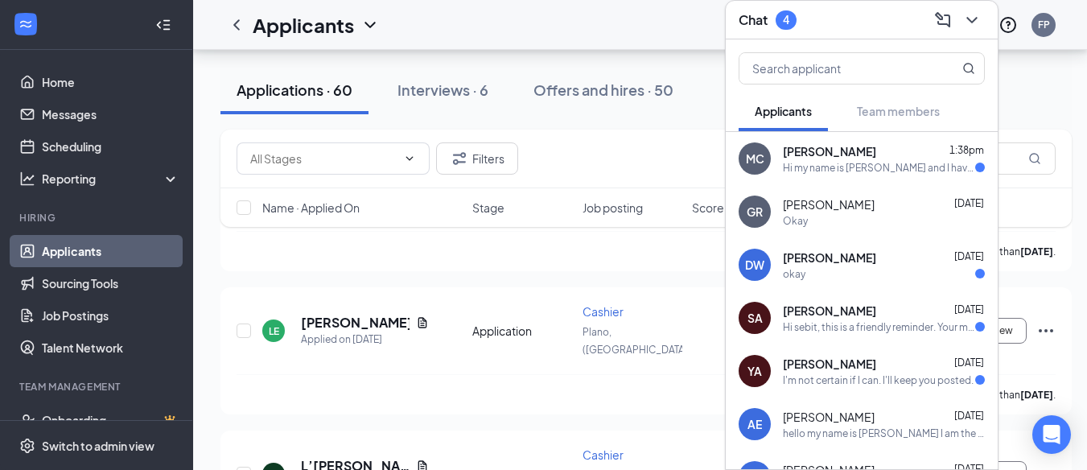
click at [876, 161] on div "Hi my name is [PERSON_NAME] and I have an interview [DATE]. Can I have the addr…" at bounding box center [879, 168] width 192 height 14
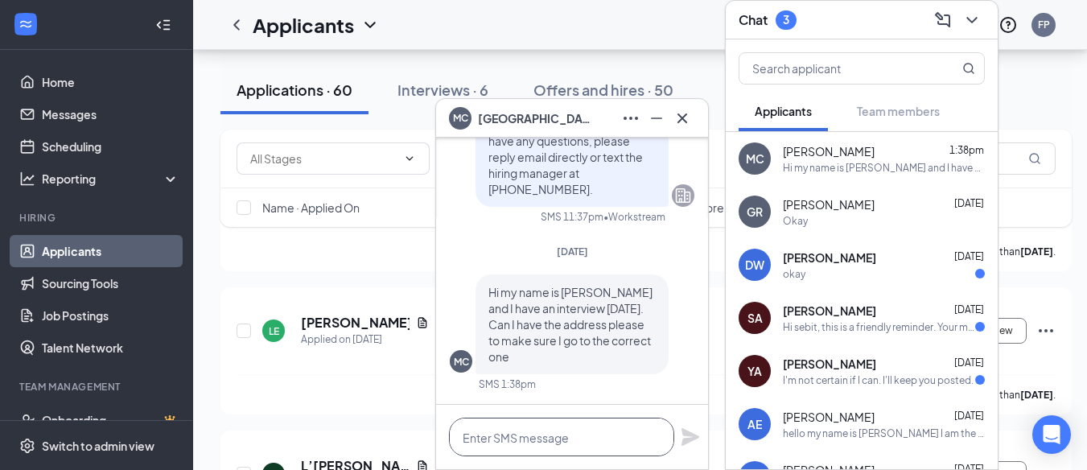
click at [585, 435] on textarea at bounding box center [561, 437] width 225 height 39
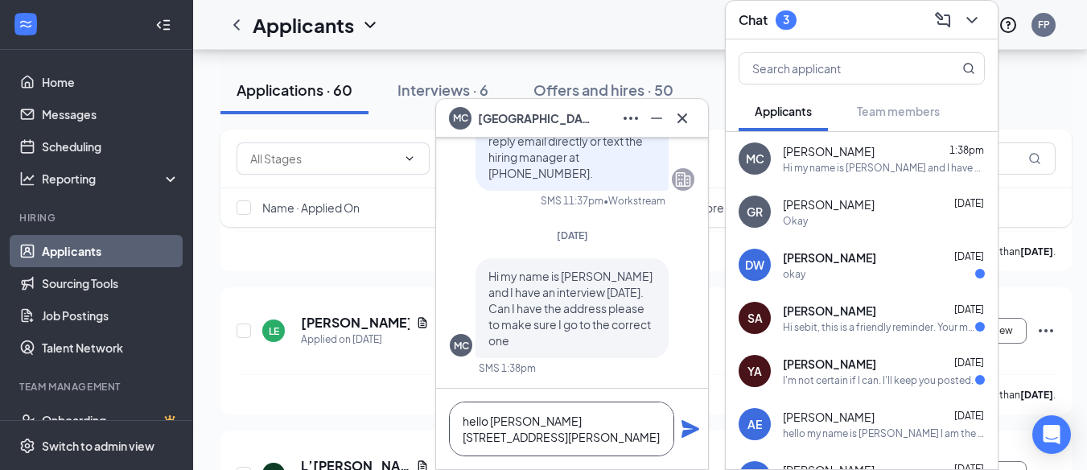
type textarea "hello [PERSON_NAME] [STREET_ADDRESS][PERSON_NAME]"
click at [683, 431] on icon "Plane" at bounding box center [691, 429] width 18 height 18
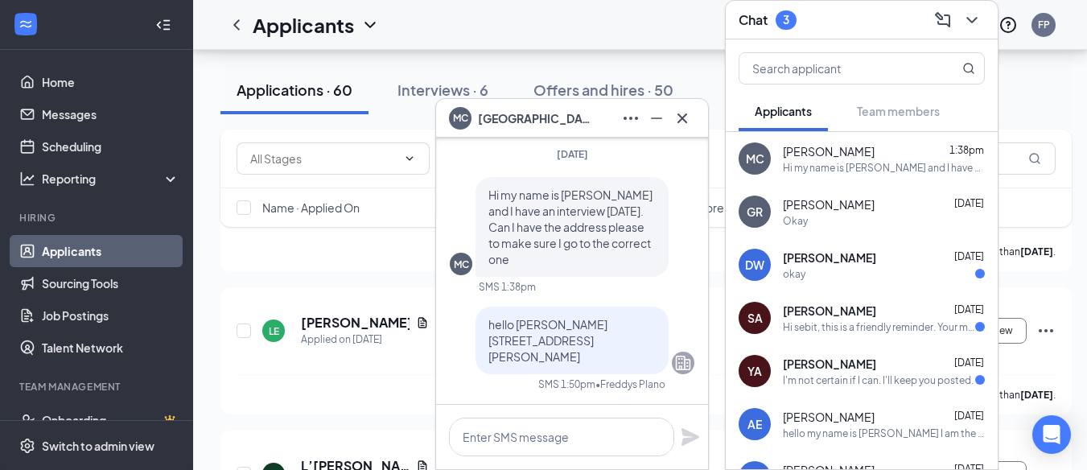
scroll to position [0, 0]
click at [681, 116] on icon "Cross" at bounding box center [683, 118] width 10 height 10
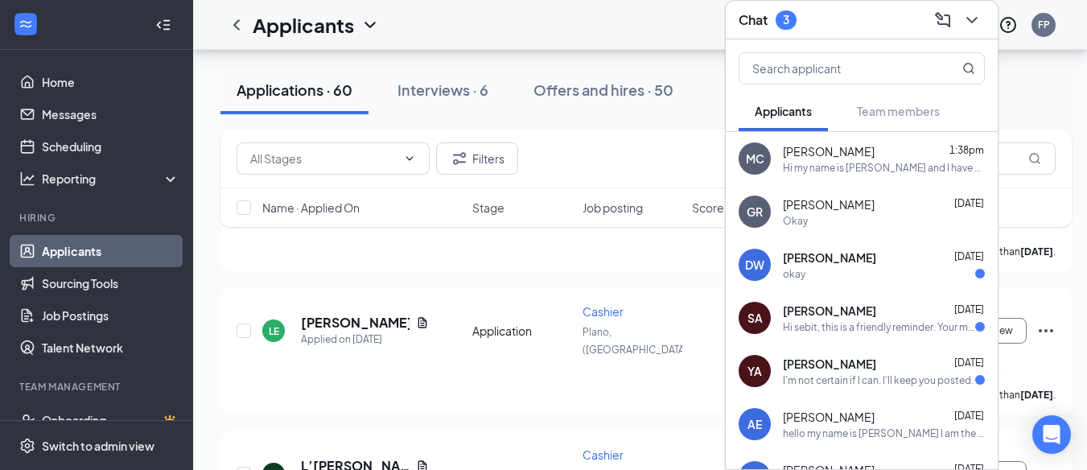
click at [855, 250] on span "[PERSON_NAME]" at bounding box center [829, 258] width 93 height 16
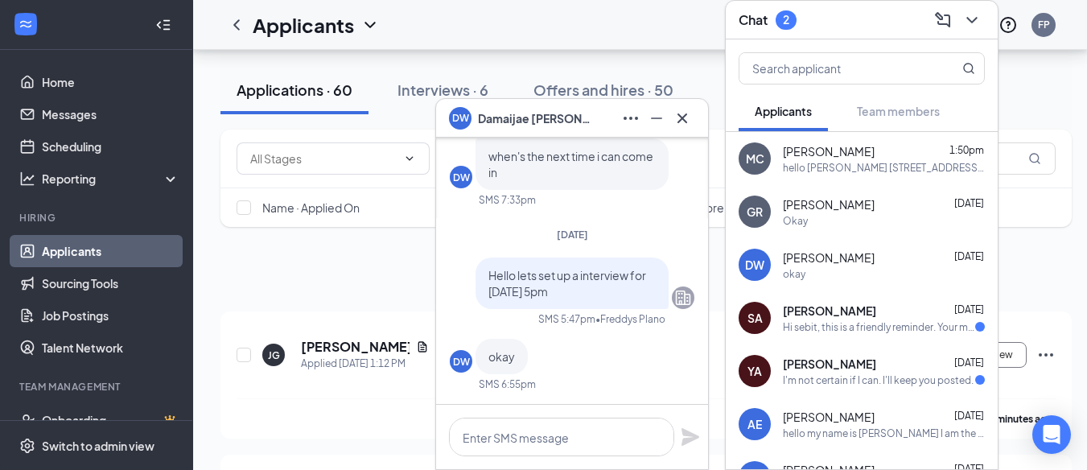
scroll to position [3319, 0]
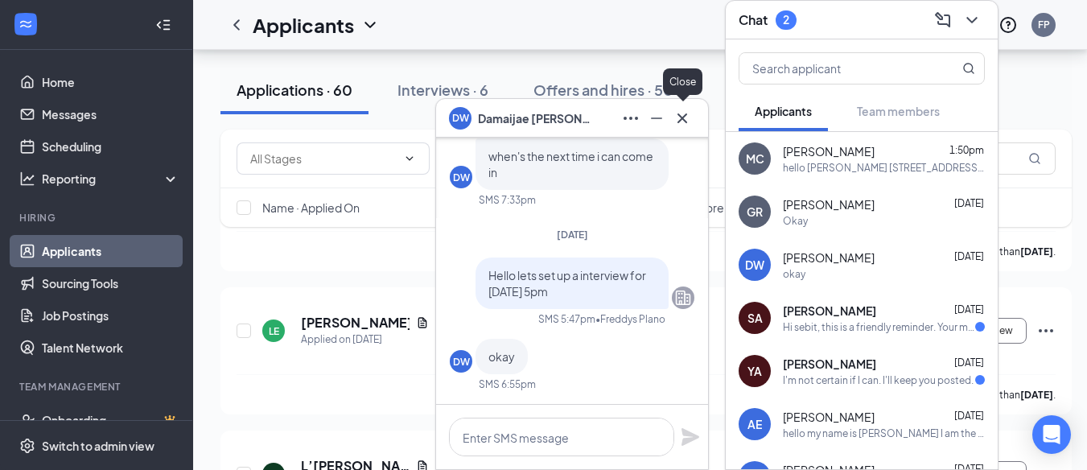
click at [690, 114] on icon "Cross" at bounding box center [682, 118] width 19 height 19
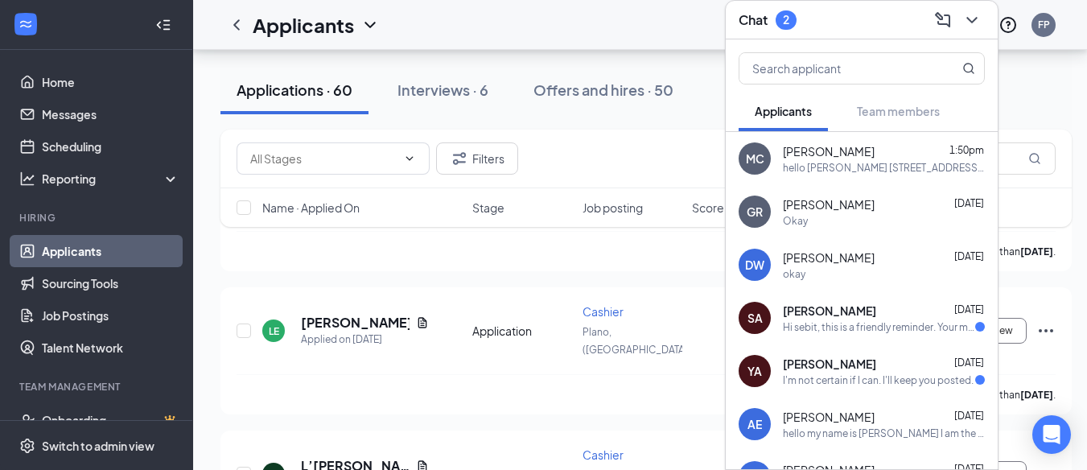
click at [850, 320] on div "Hi sebit, this is a friendly reminder. Your meeting with [PERSON_NAME]'s Frozen…" at bounding box center [879, 327] width 192 height 14
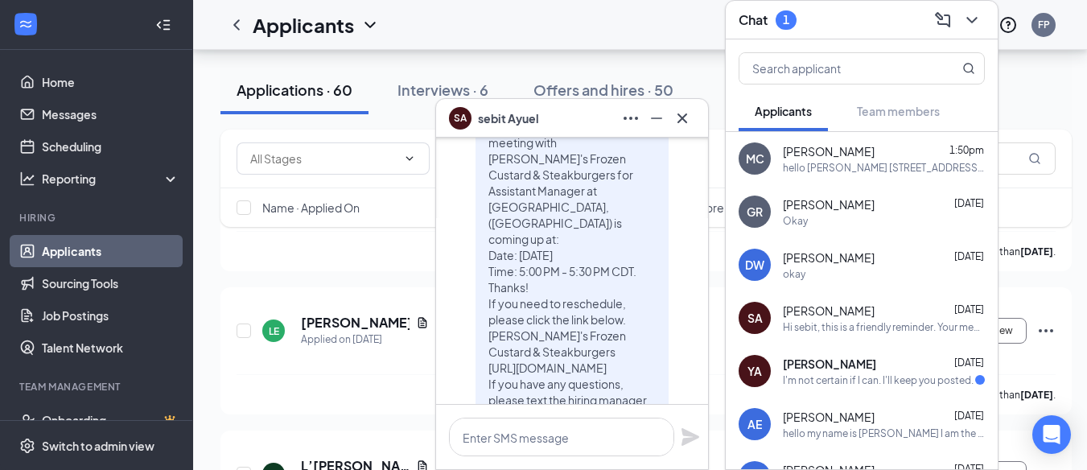
scroll to position [0, 0]
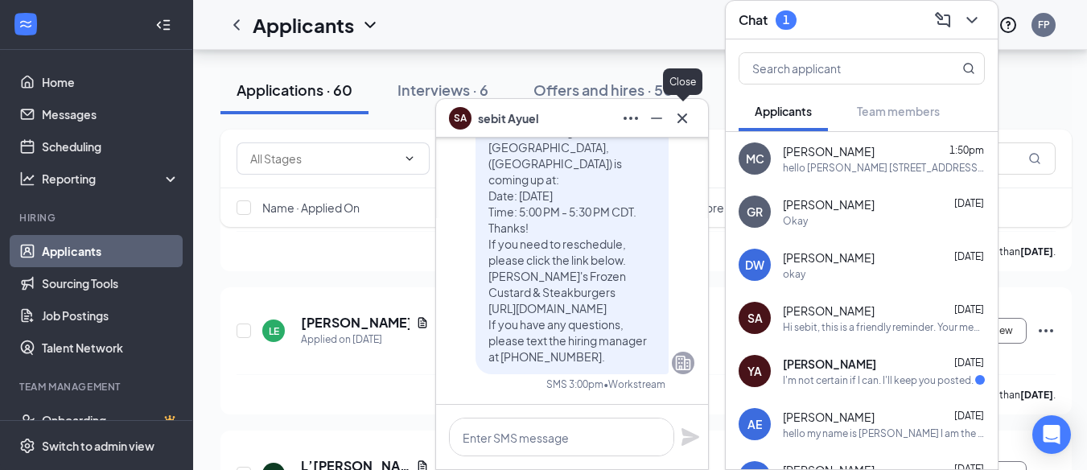
click at [682, 122] on icon "Cross" at bounding box center [682, 118] width 19 height 19
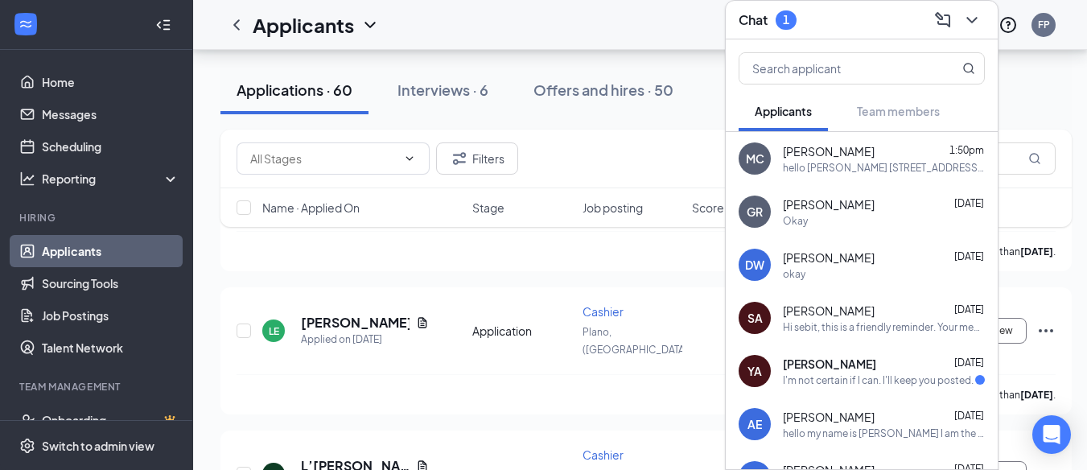
click at [842, 373] on div "I'm not certain if I can. I'll keep you posted." at bounding box center [878, 380] width 191 height 14
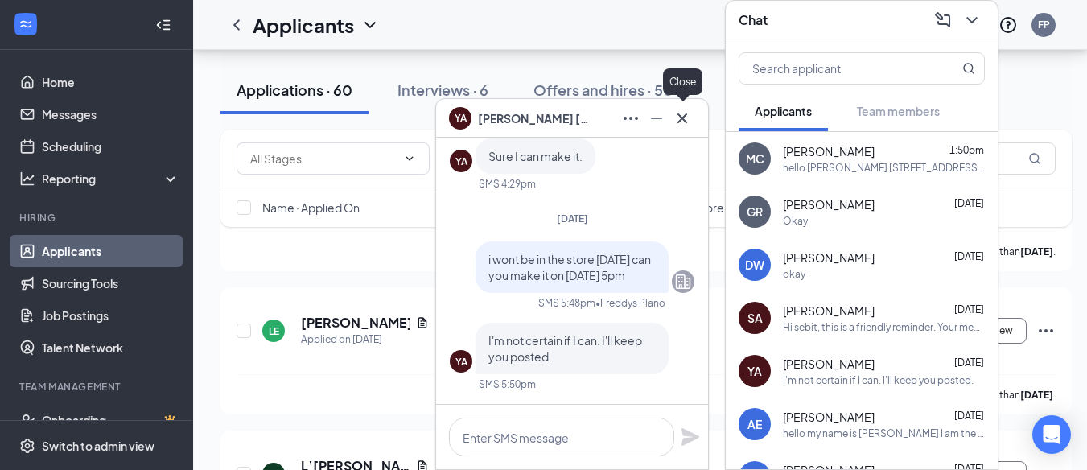
click at [683, 120] on icon "Cross" at bounding box center [682, 118] width 19 height 19
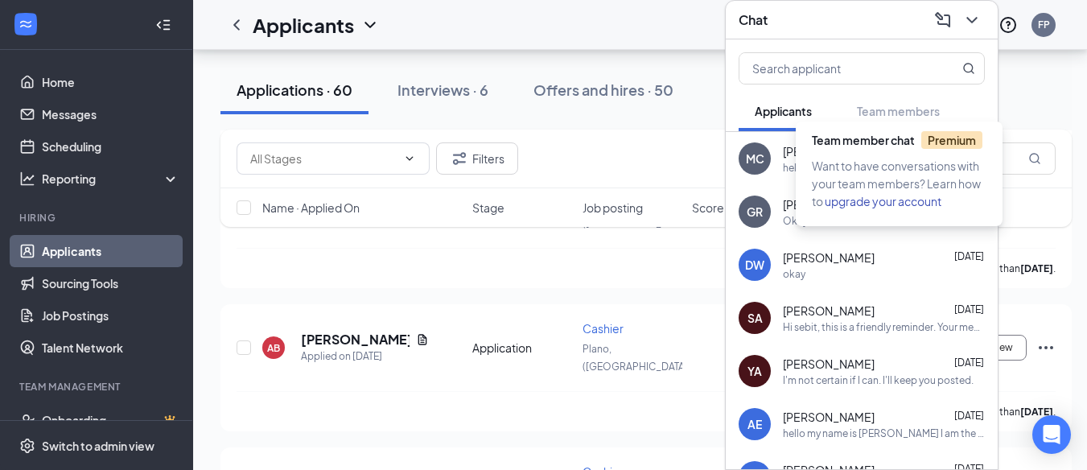
scroll to position [2576, 0]
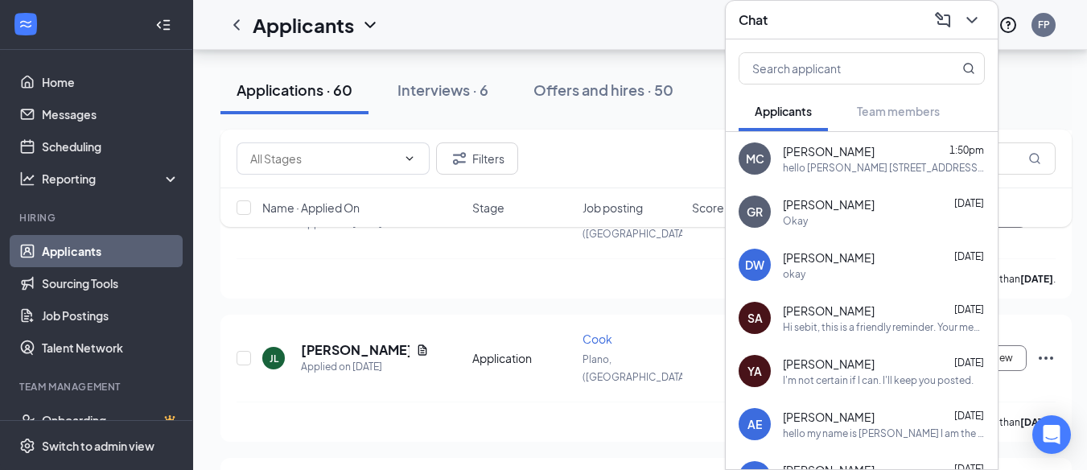
click at [763, 12] on h3 "Chat" at bounding box center [753, 20] width 29 height 18
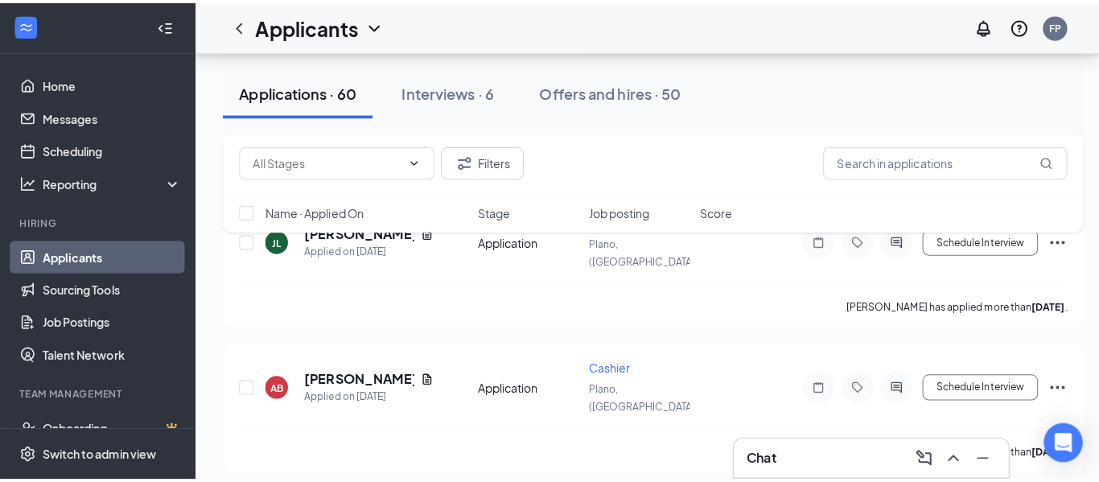
scroll to position [2700, 0]
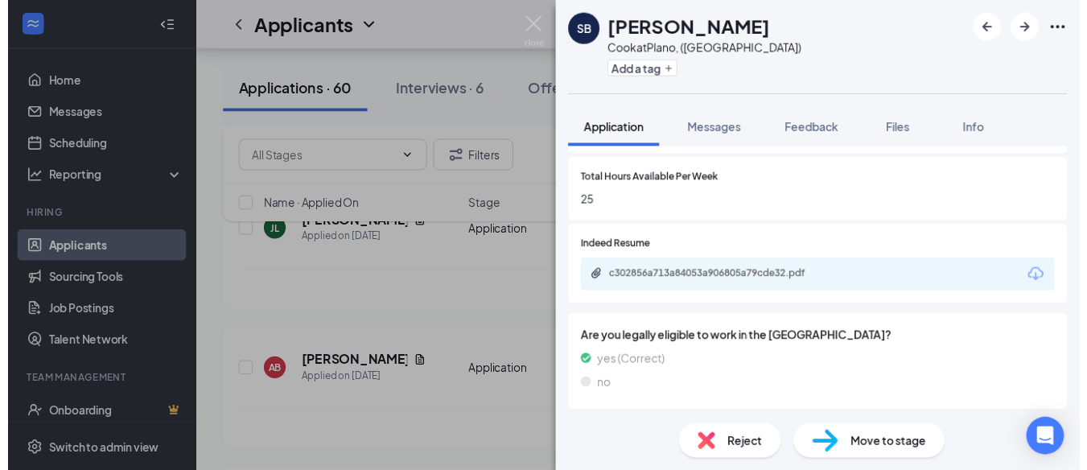
scroll to position [675, 0]
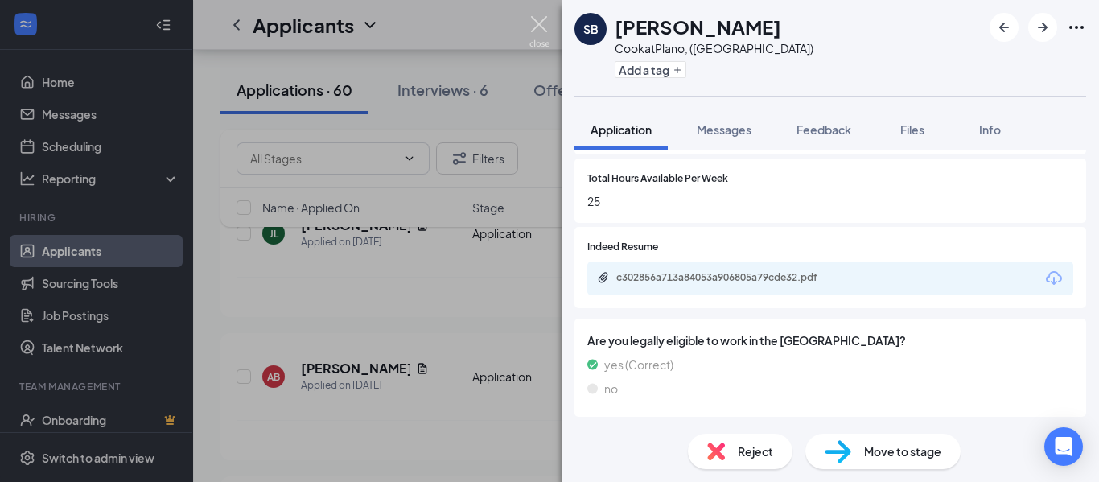
click at [542, 19] on img at bounding box center [540, 31] width 20 height 31
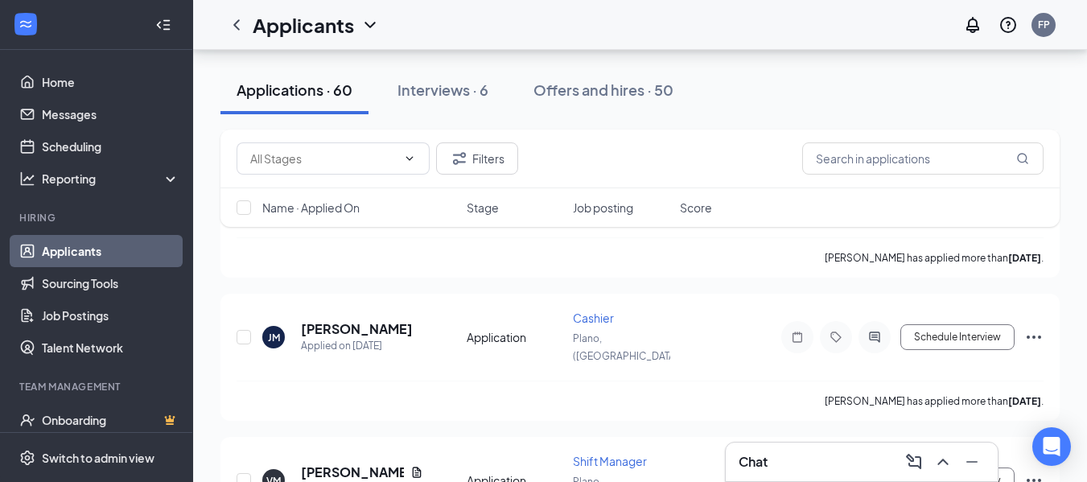
scroll to position [2010, 0]
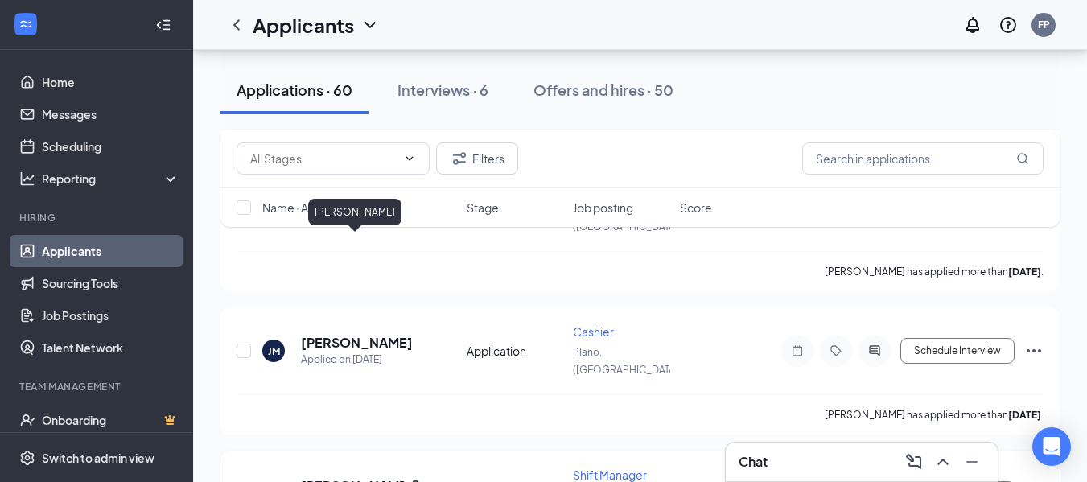
click at [393, 469] on h5 "[PERSON_NAME]" at bounding box center [352, 486] width 103 height 18
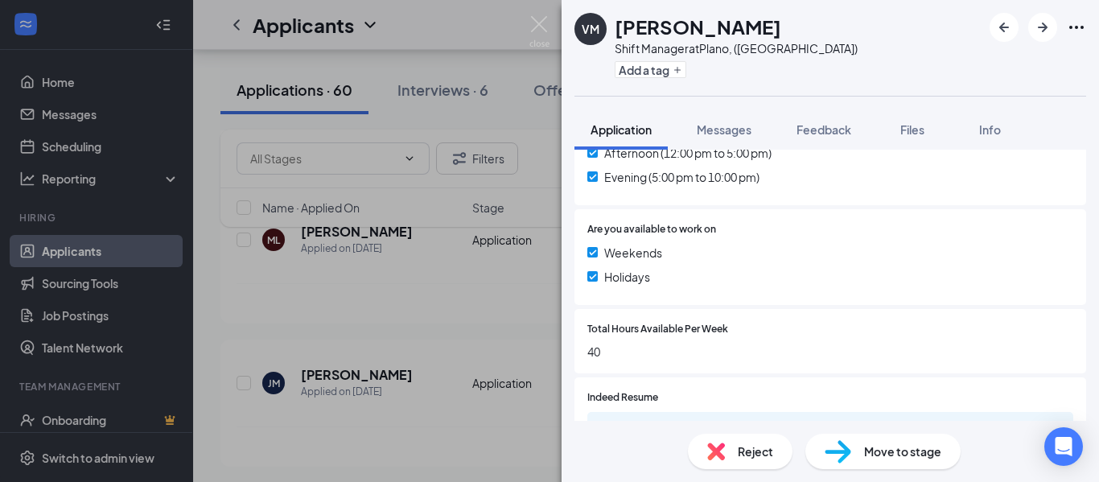
scroll to position [675, 0]
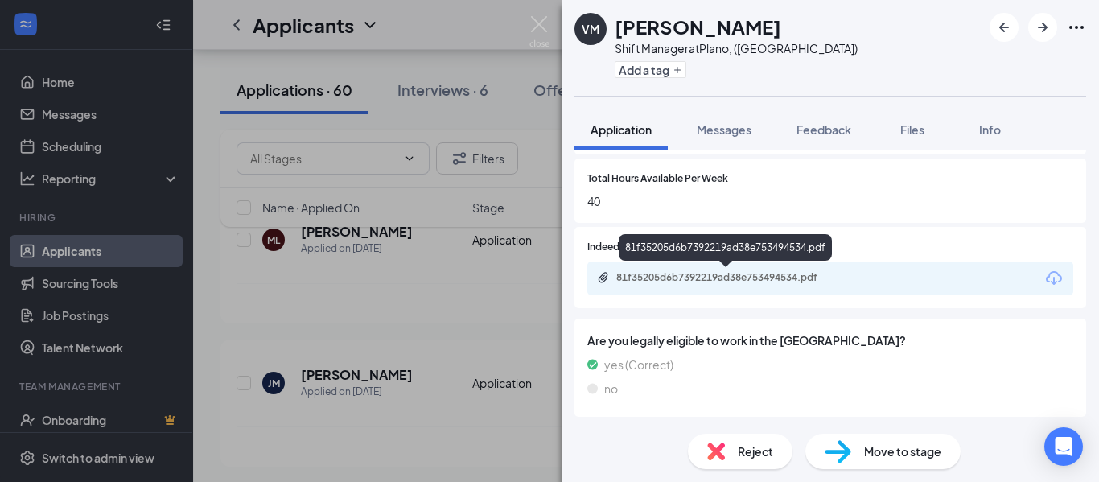
click at [704, 282] on div "81f35205d6b7392219ad38e753494534.pdf" at bounding box center [729, 277] width 225 height 13
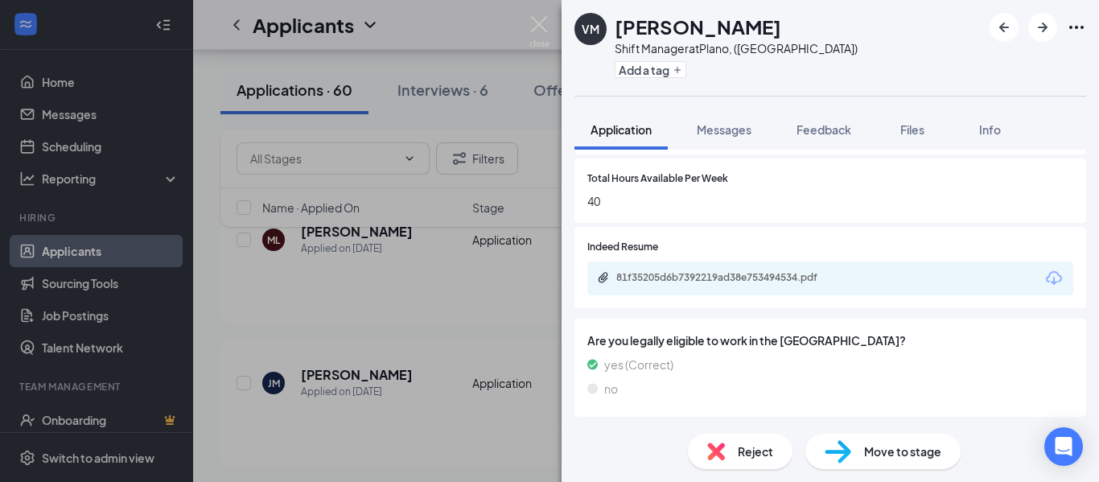
scroll to position [670, 0]
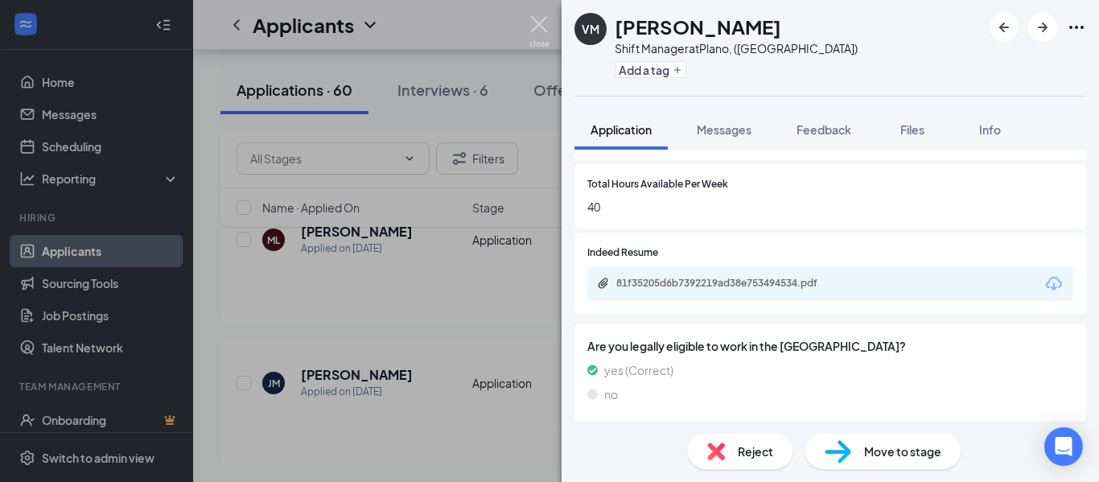
click at [544, 24] on img at bounding box center [540, 31] width 20 height 31
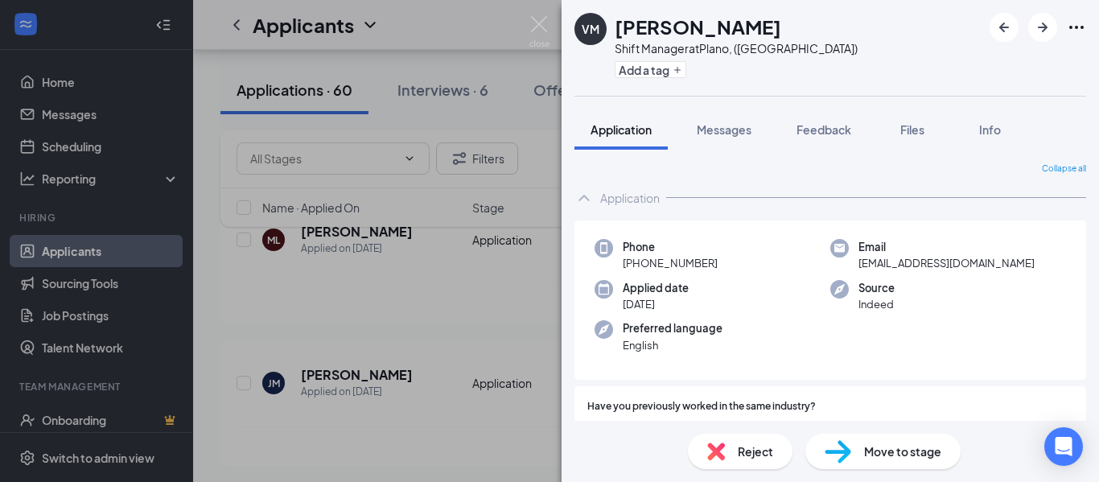
click at [730, 456] on div "Reject" at bounding box center [740, 451] width 105 height 35
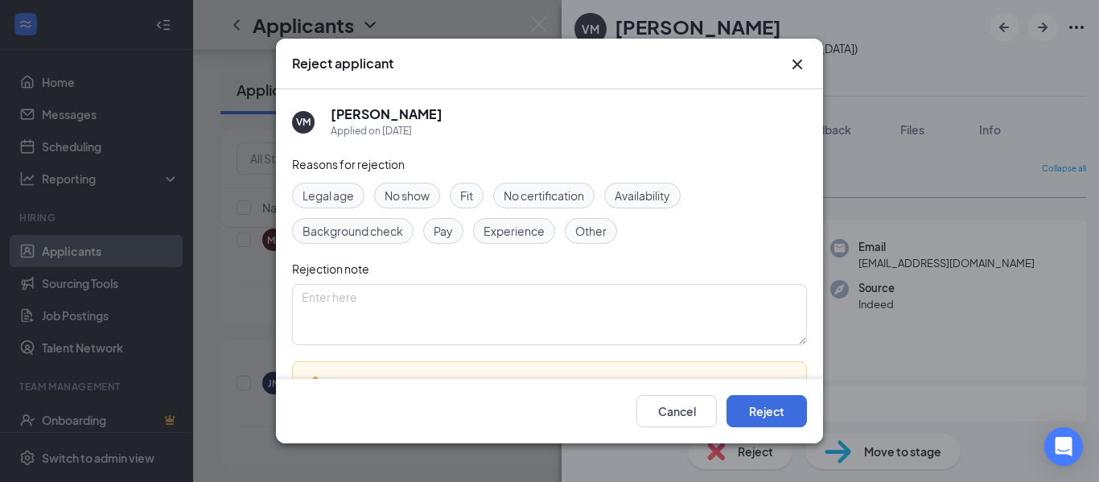
click at [606, 232] on span "Other" at bounding box center [590, 231] width 31 height 18
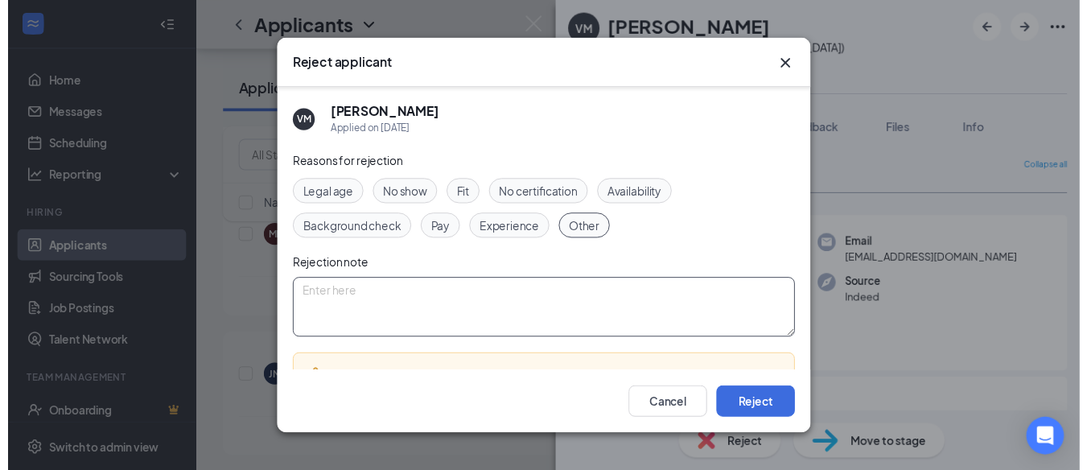
scroll to position [111, 0]
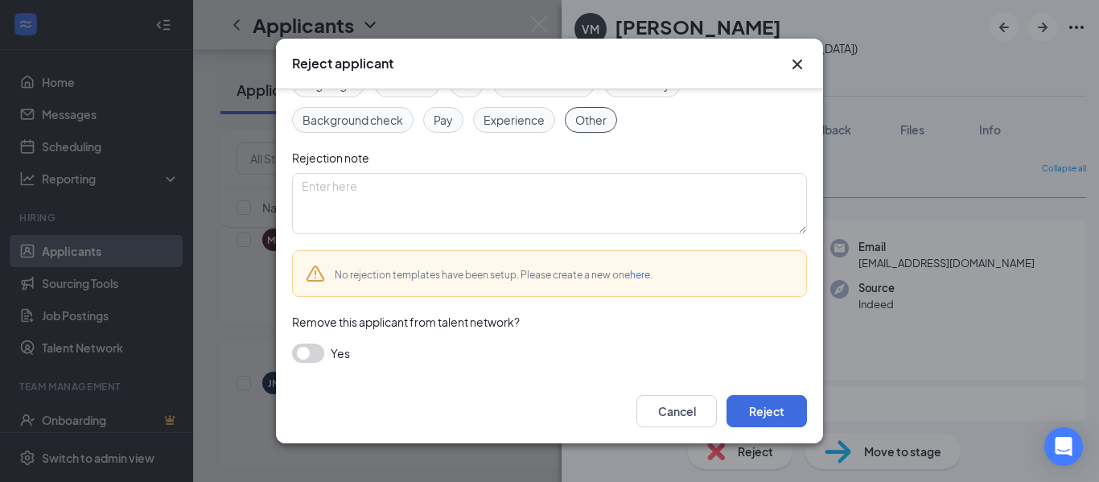
click at [300, 353] on button "button" at bounding box center [308, 353] width 32 height 19
click at [773, 408] on button "Reject" at bounding box center [767, 411] width 80 height 32
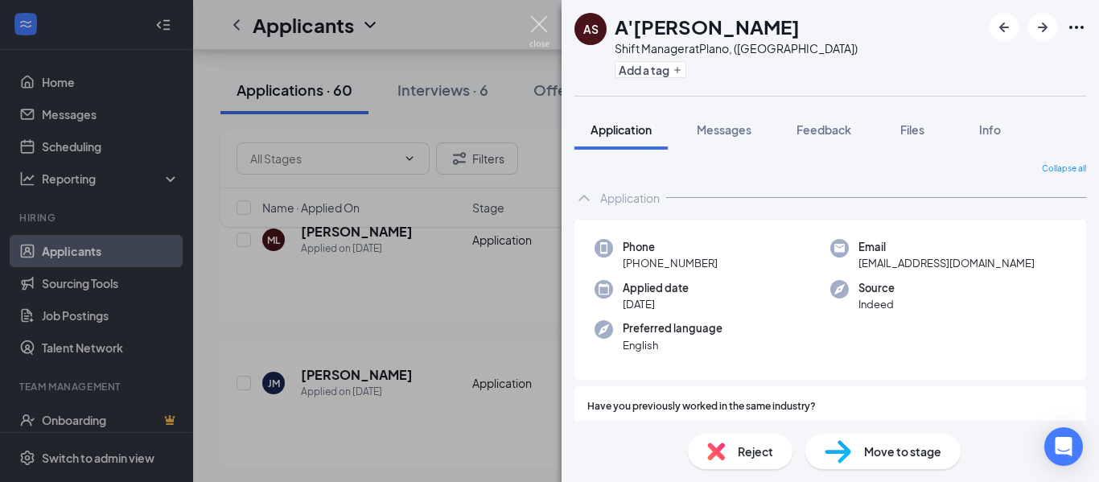
click at [538, 26] on img at bounding box center [540, 31] width 20 height 31
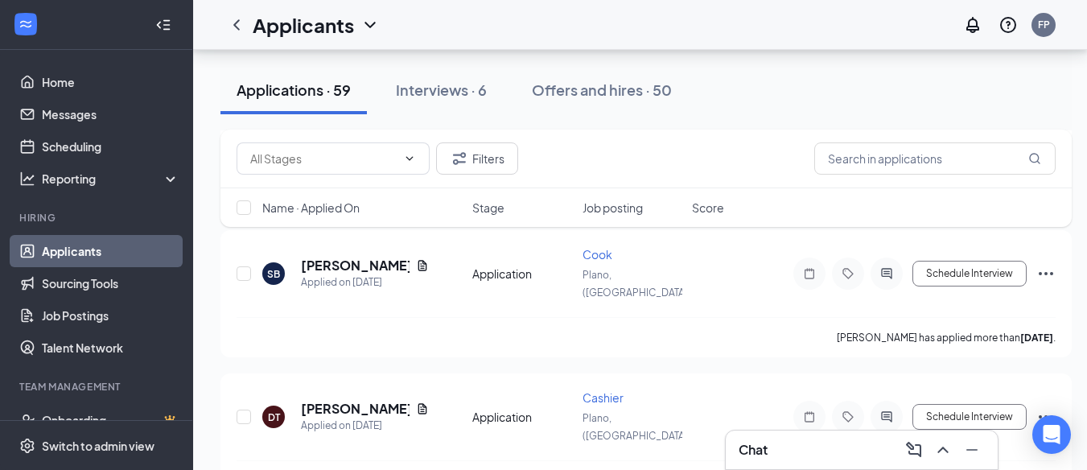
scroll to position [2951, 8]
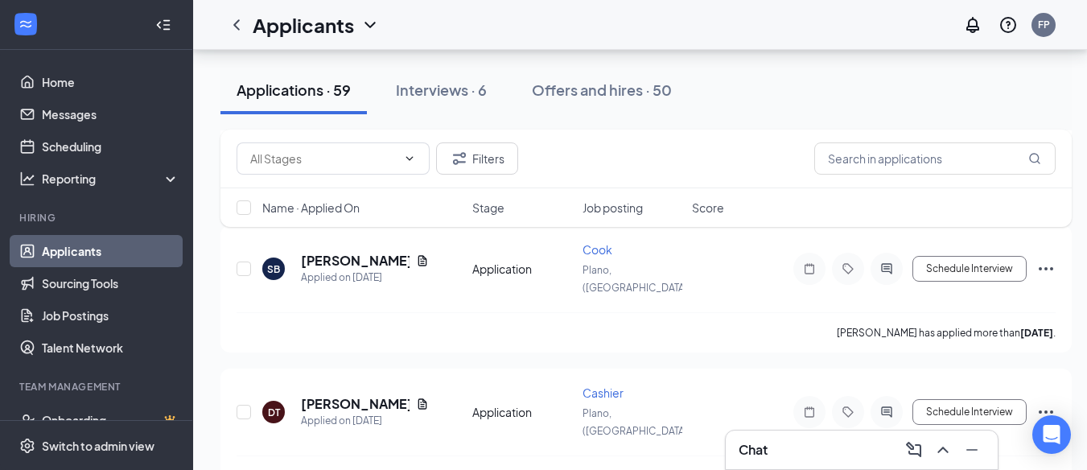
checkbox input "true"
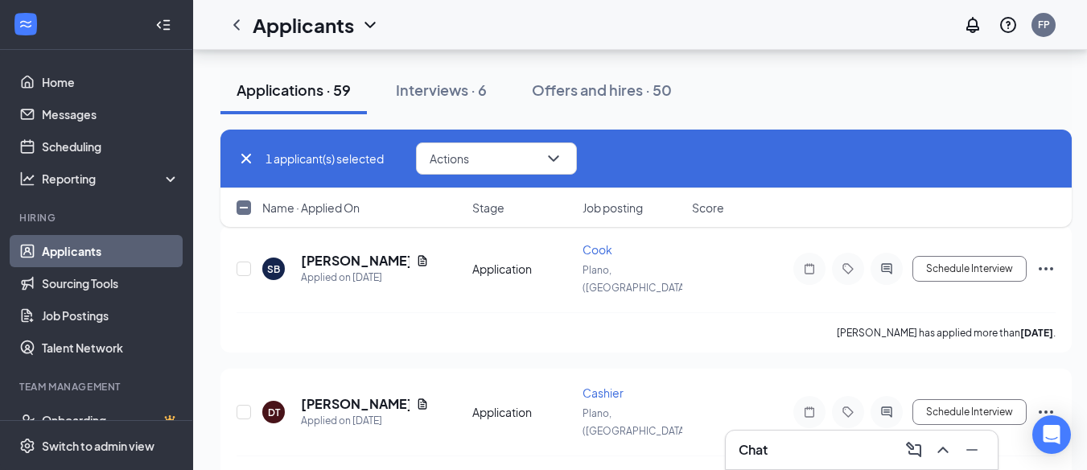
scroll to position [3026, 8]
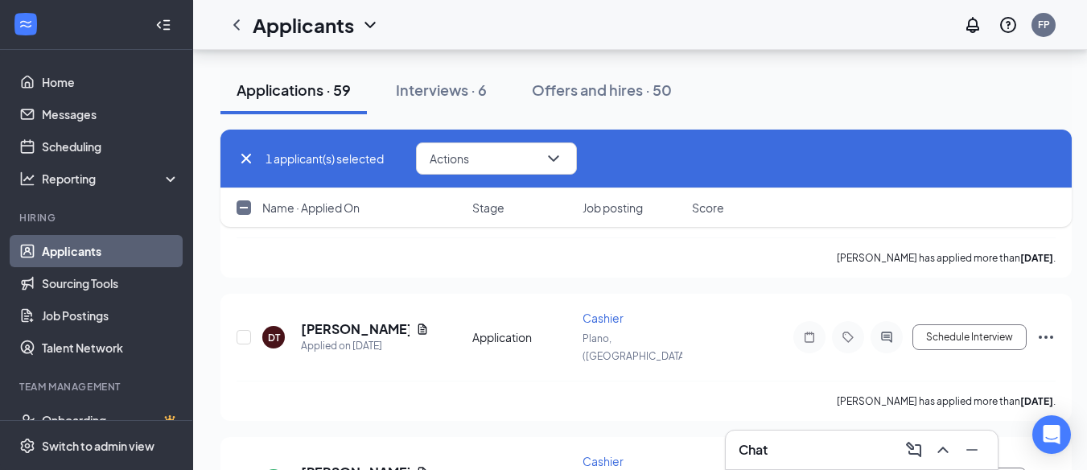
checkbox input "true"
click at [563, 161] on icon "ChevronDown" at bounding box center [553, 158] width 19 height 19
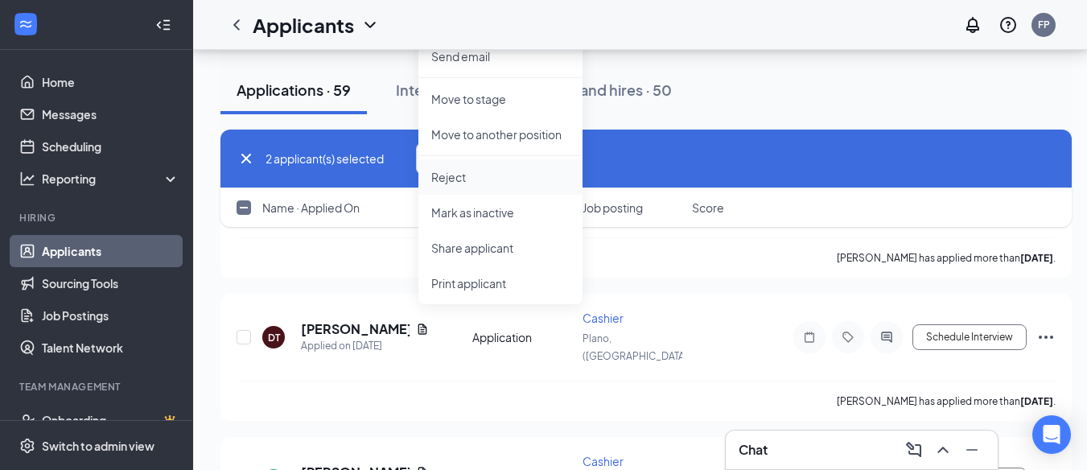
click at [476, 180] on p "Reject" at bounding box center [500, 177] width 138 height 16
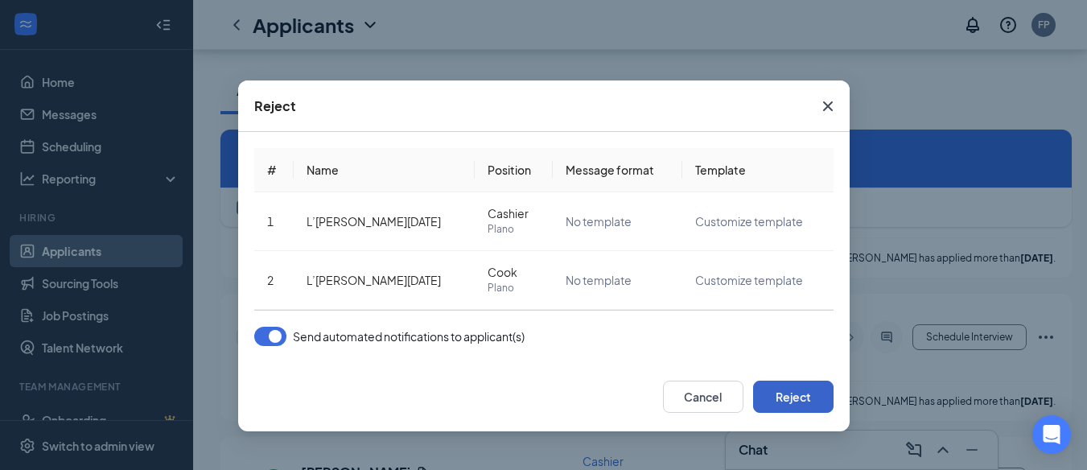
click at [788, 386] on button "Reject" at bounding box center [793, 397] width 80 height 32
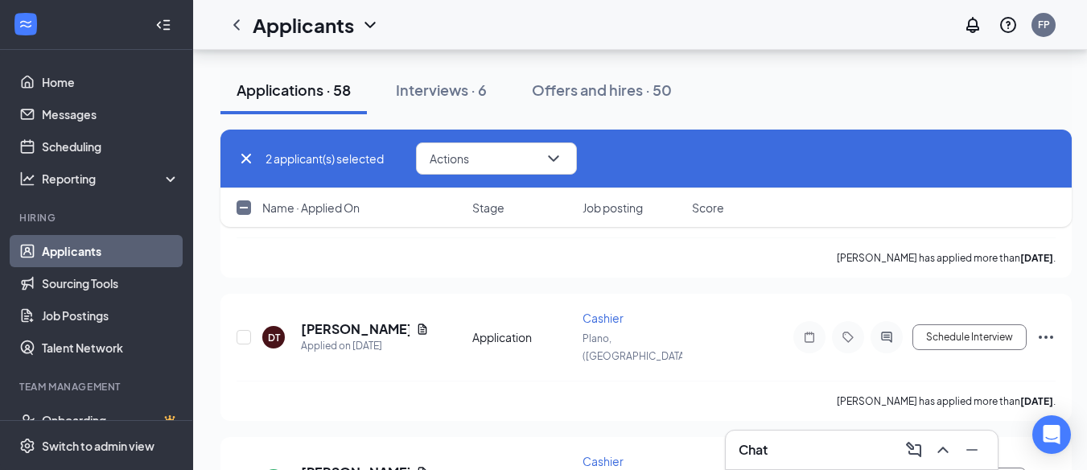
checkbox input "false"
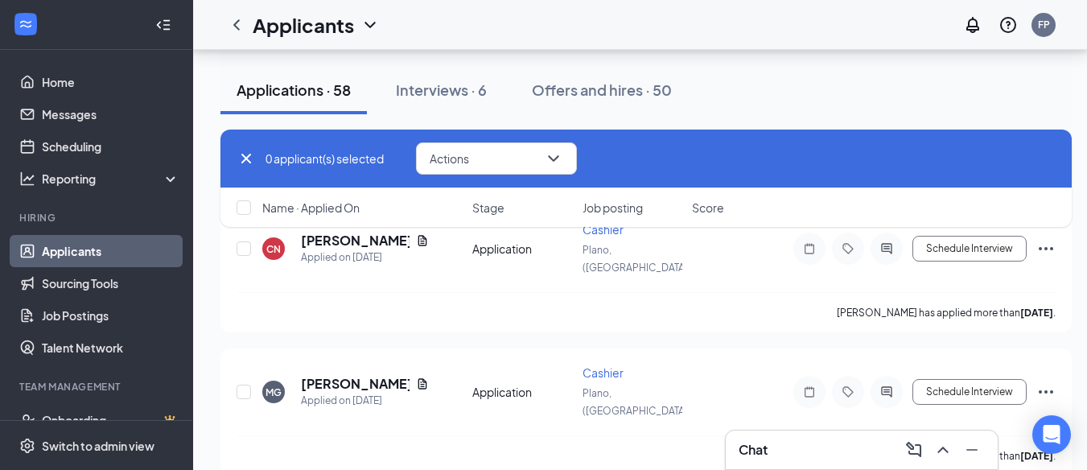
scroll to position [4262, 0]
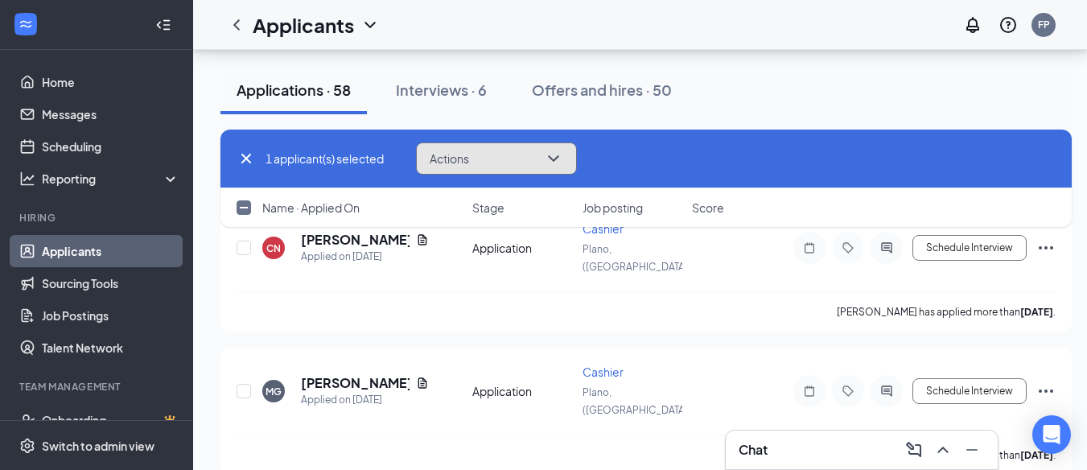
click at [544, 171] on button "Actions" at bounding box center [496, 158] width 161 height 32
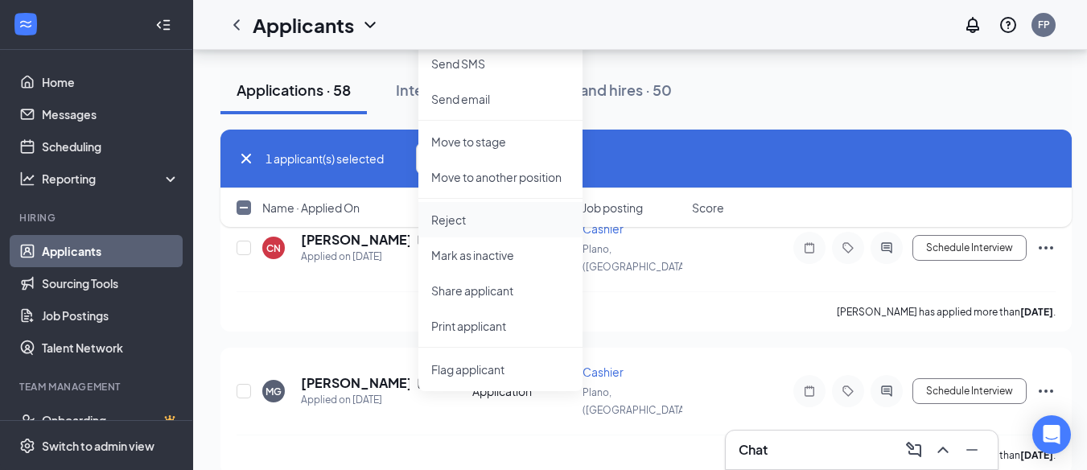
click at [530, 225] on p "Reject" at bounding box center [500, 220] width 138 height 16
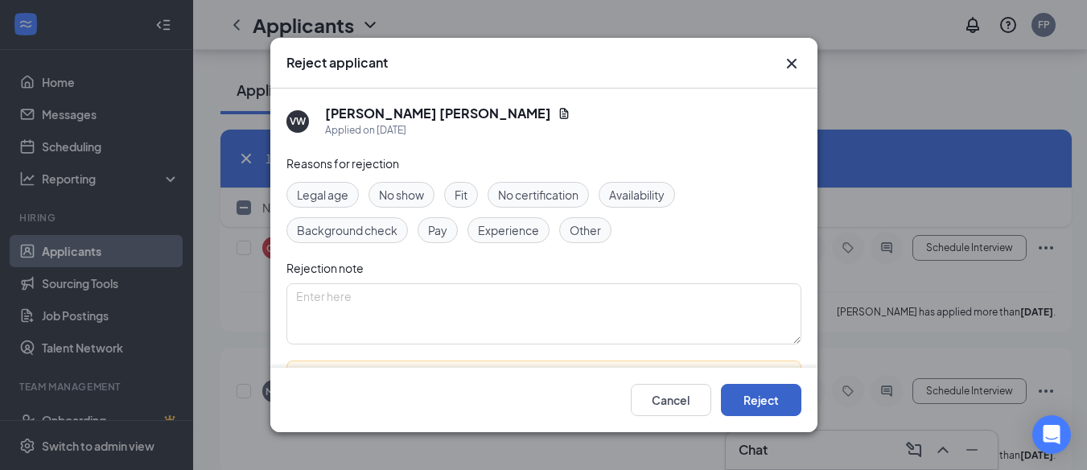
click at [761, 410] on button "Reject" at bounding box center [761, 400] width 80 height 32
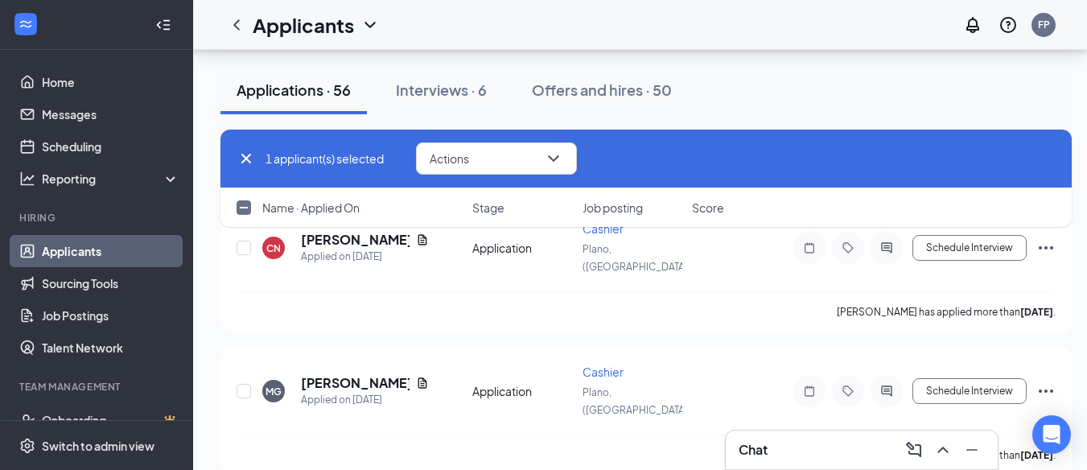
checkbox input "false"
click at [93, 79] on link "Home" at bounding box center [111, 82] width 138 height 32
